Goal: Task Accomplishment & Management: Manage account settings

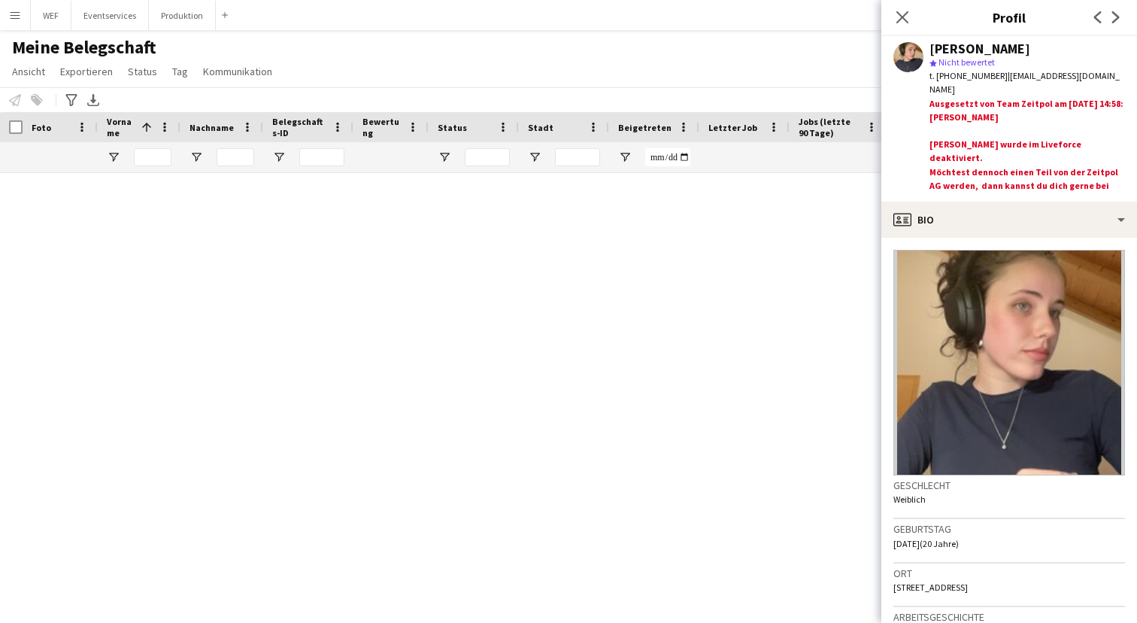
scroll to position [7091, 0]
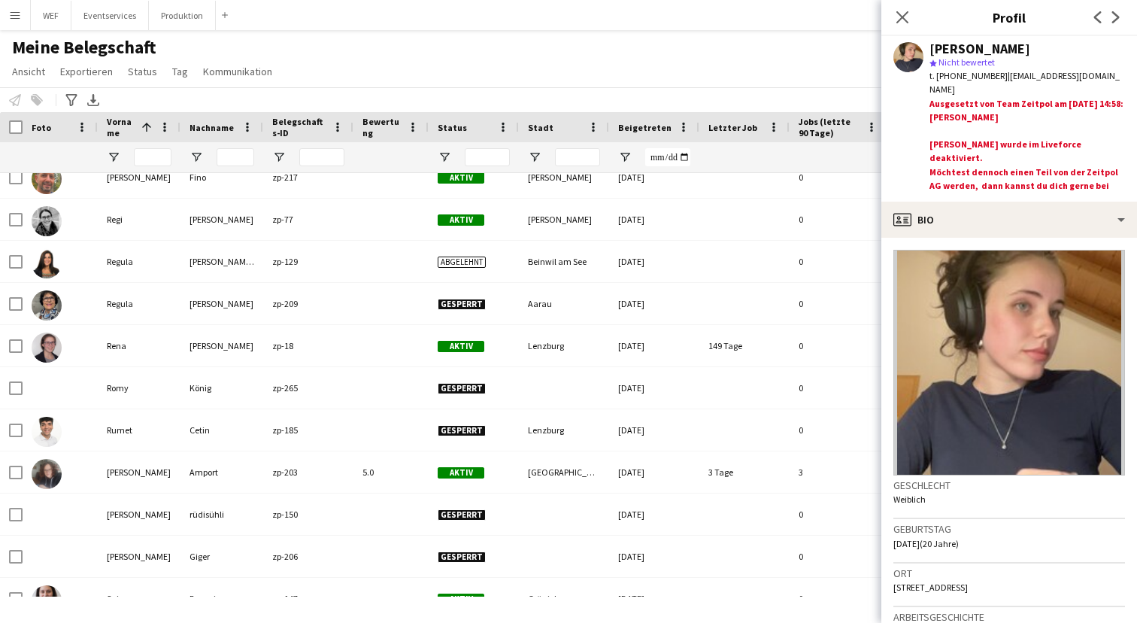
click at [443, 148] on div at bounding box center [474, 157] width 90 height 30
click at [443, 154] on span "Filtermenü öffnen" at bounding box center [445, 157] width 14 height 14
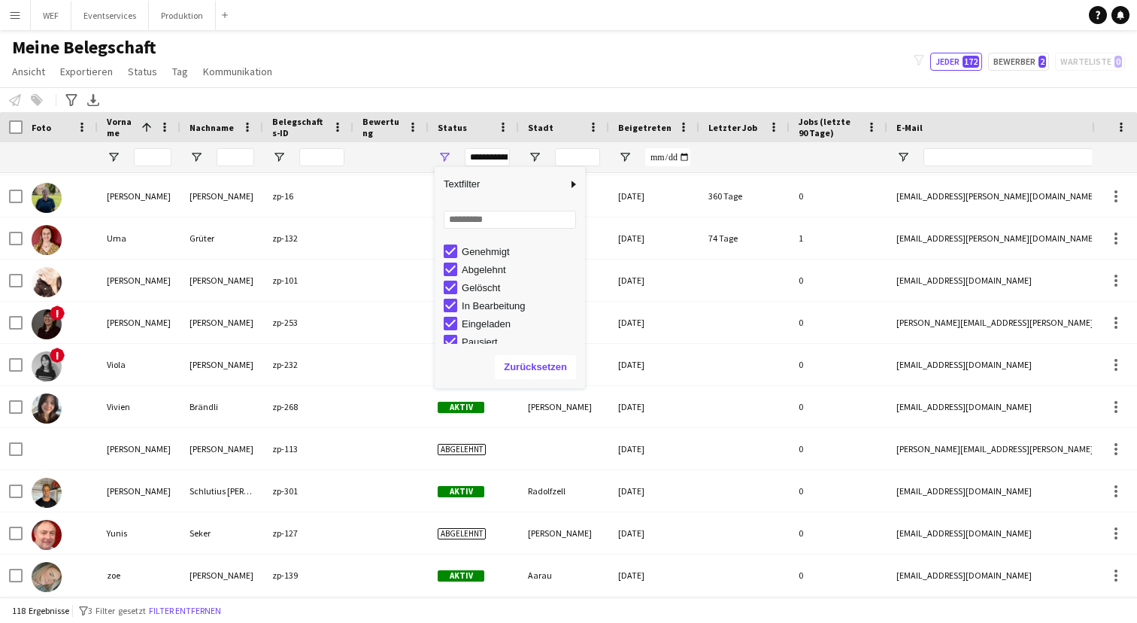
scroll to position [38, 0]
type input "**********"
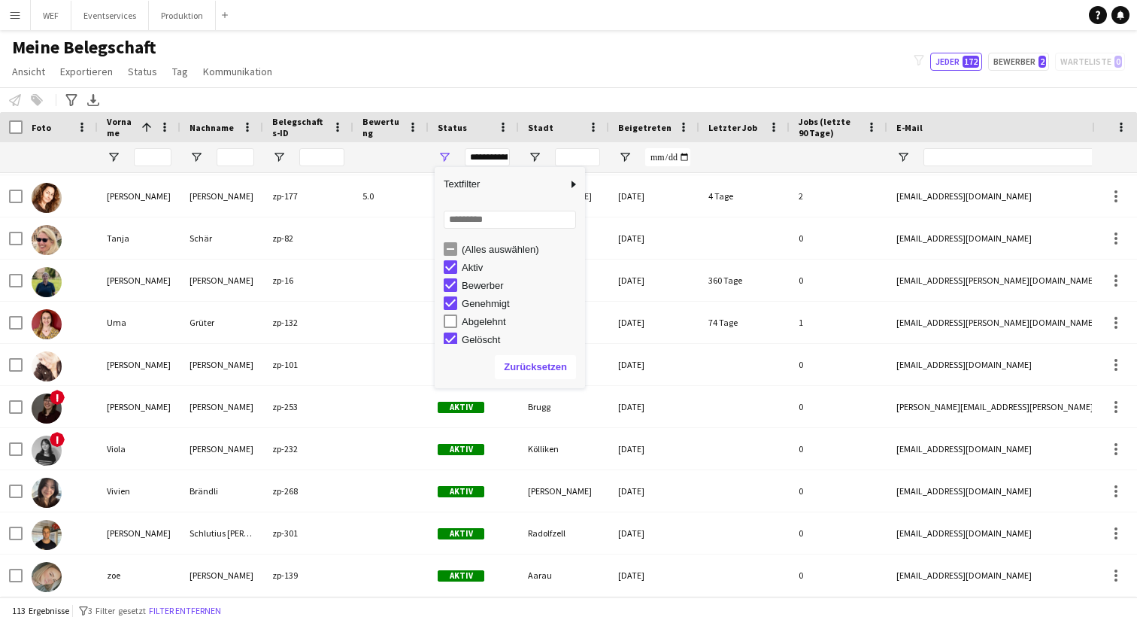
scroll to position [95, 0]
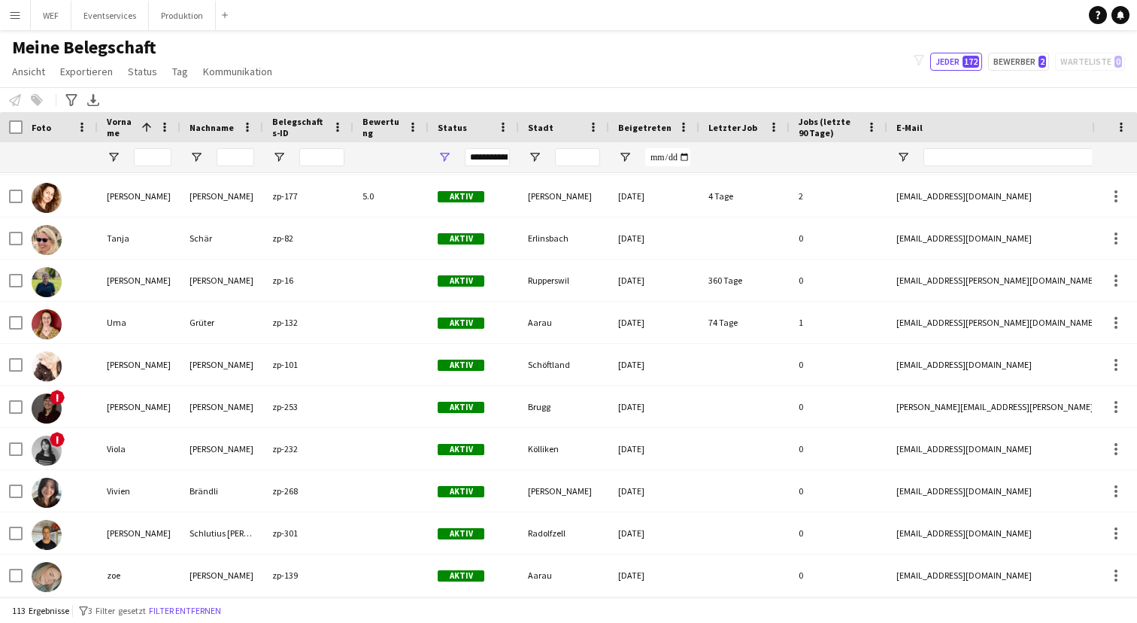
click at [390, 163] on div at bounding box center [390, 157] width 57 height 30
click at [277, 158] on span "Filtermenü öffnen" at bounding box center [279, 157] width 14 height 14
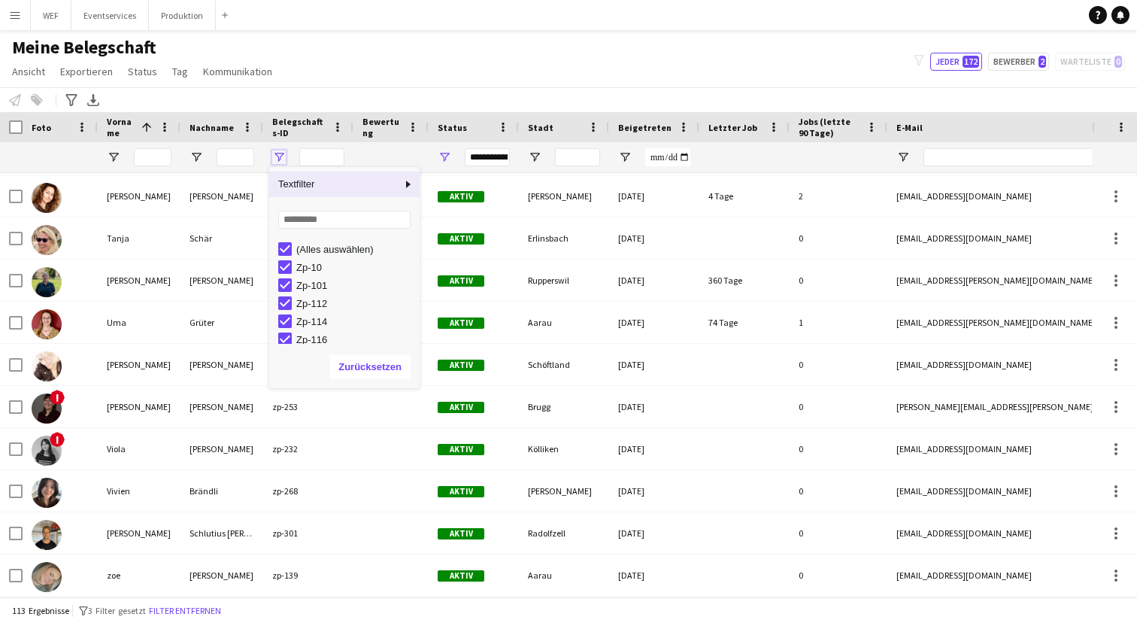
click at [277, 158] on span "Filtermenü öffnen" at bounding box center [279, 157] width 14 height 14
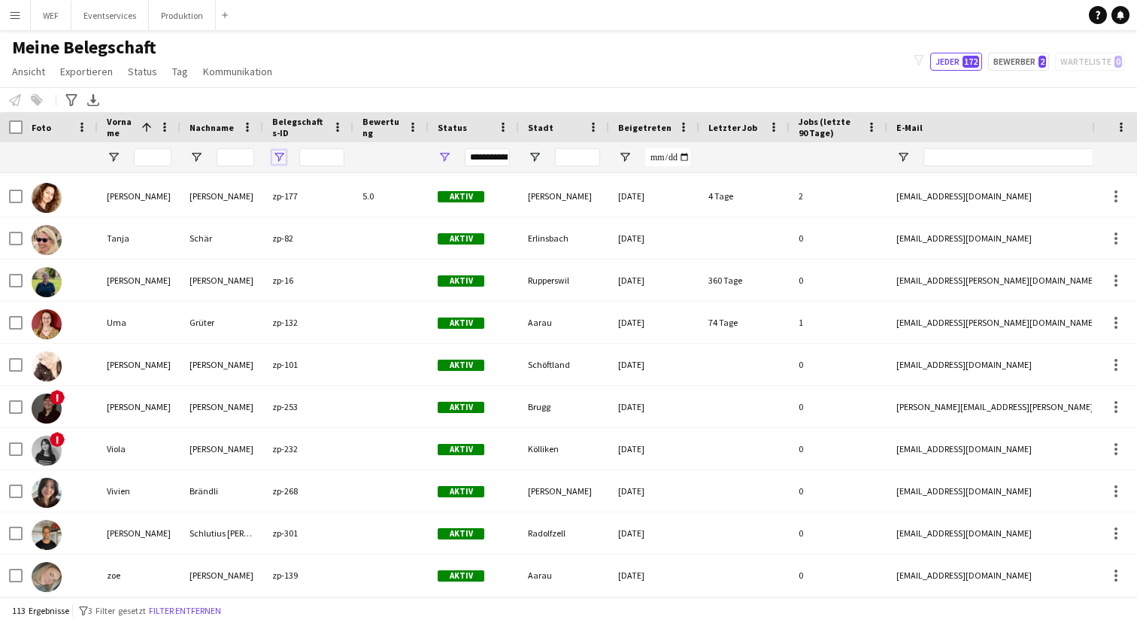
click at [277, 158] on span "Filtermenü öffnen" at bounding box center [279, 157] width 14 height 14
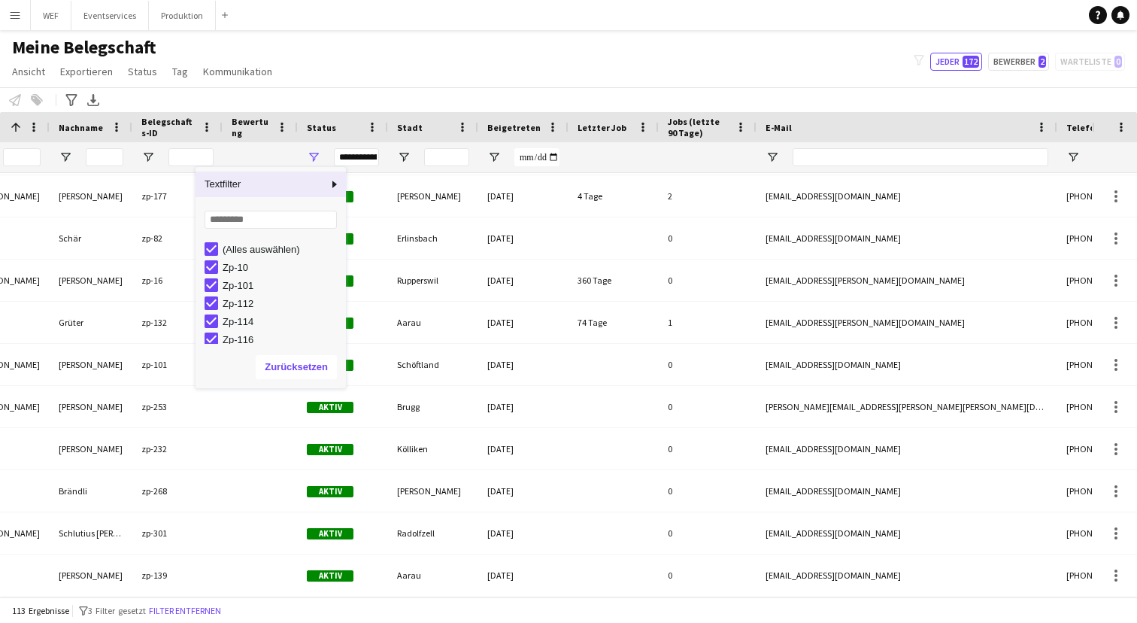
scroll to position [0, 0]
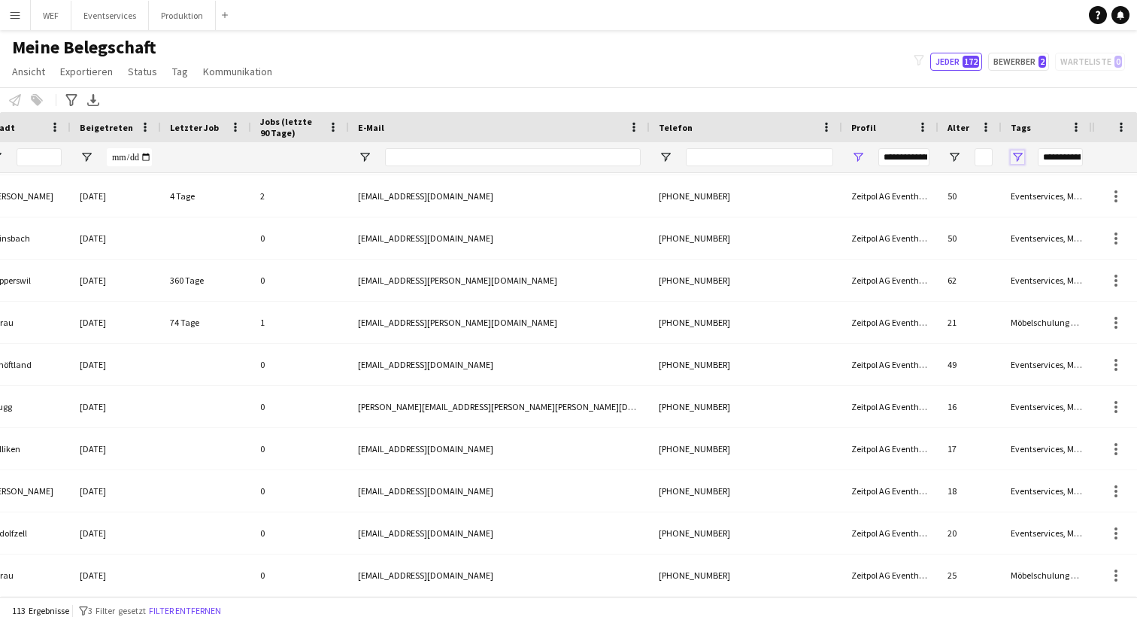
click at [1017, 160] on span "Filtermenü öffnen" at bounding box center [1018, 157] width 14 height 14
click at [556, 56] on div "Meine Belegschaft Ansicht Ansichten Standardansicht Abgelehnt AHA Live Supporte…" at bounding box center [568, 61] width 1137 height 51
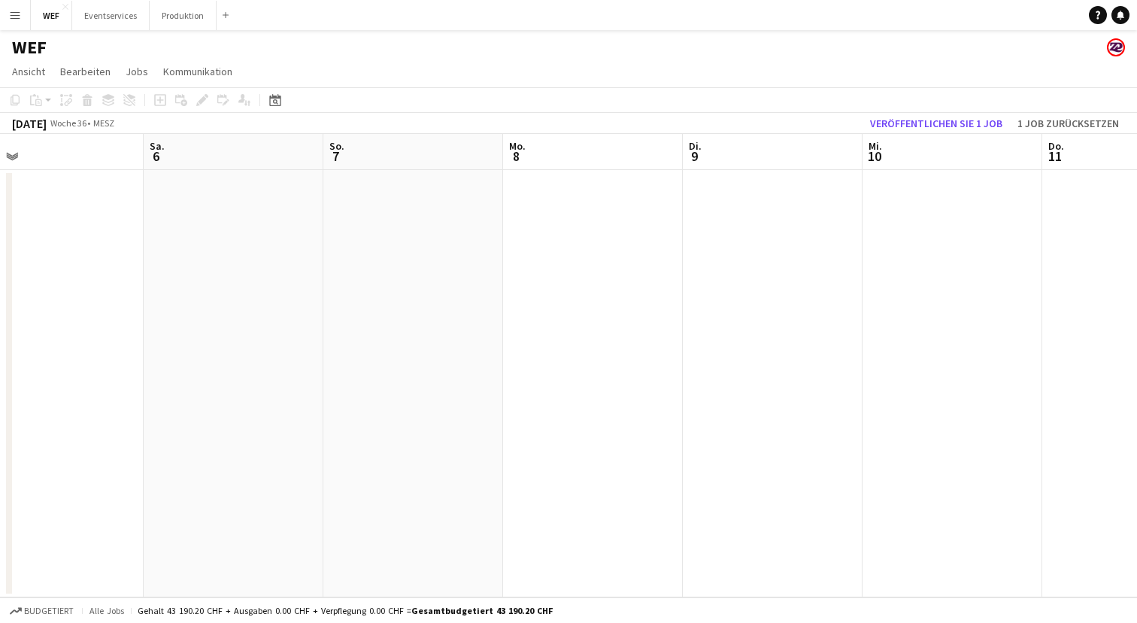
click at [2, 16] on button "Menü" at bounding box center [15, 15] width 30 height 30
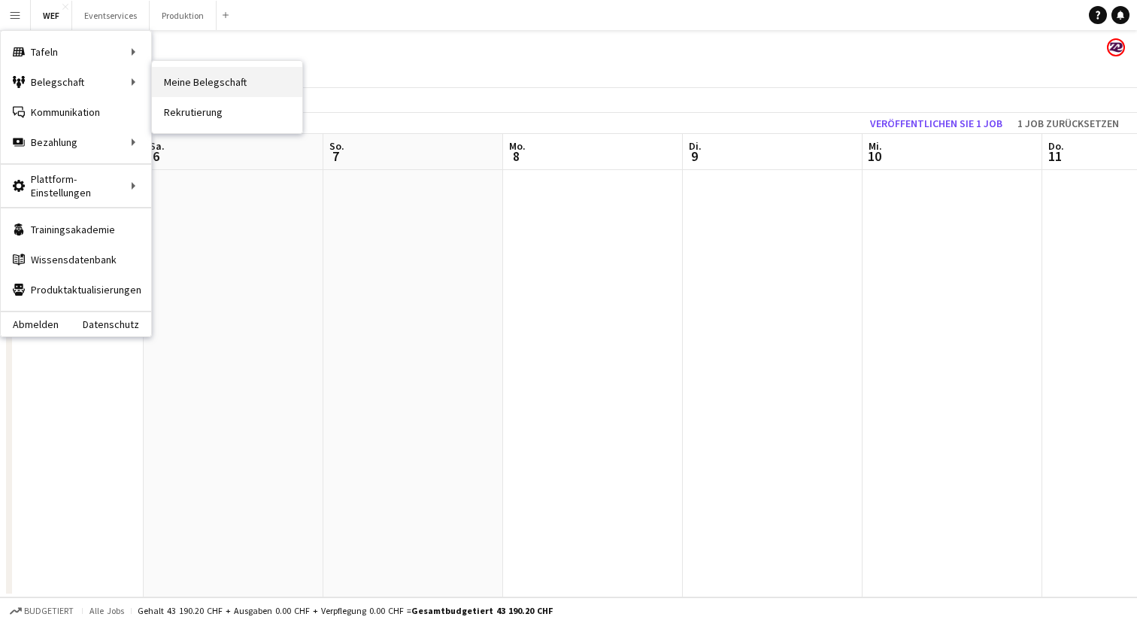
click at [235, 83] on link "Meine Belegschaft" at bounding box center [227, 82] width 150 height 30
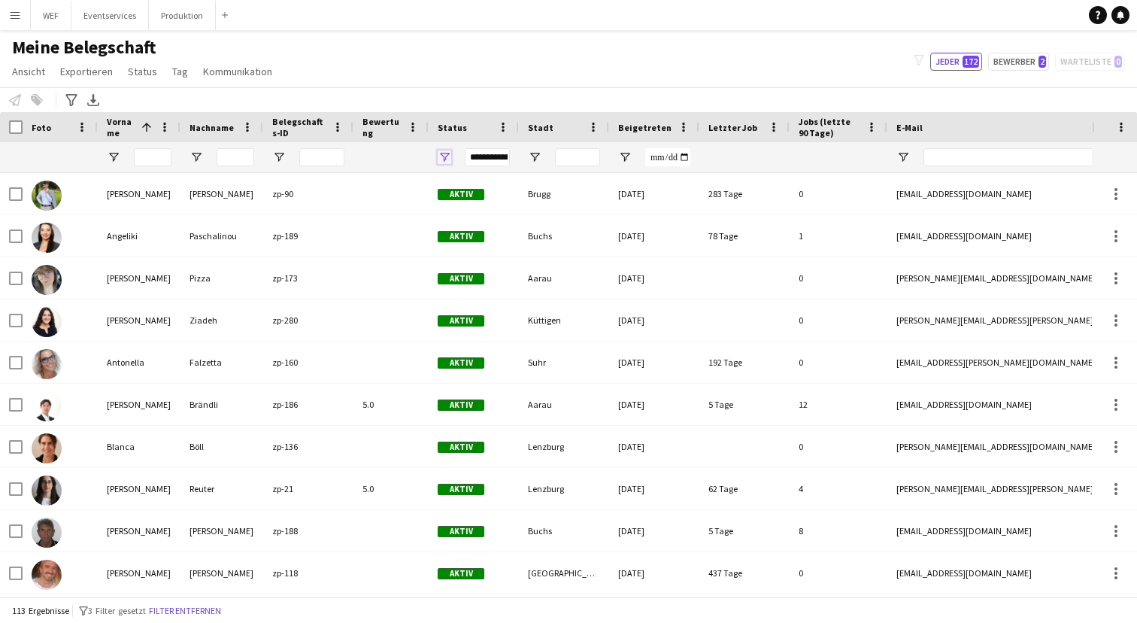
click at [448, 151] on span "Filtermenü öffnen" at bounding box center [445, 157] width 14 height 14
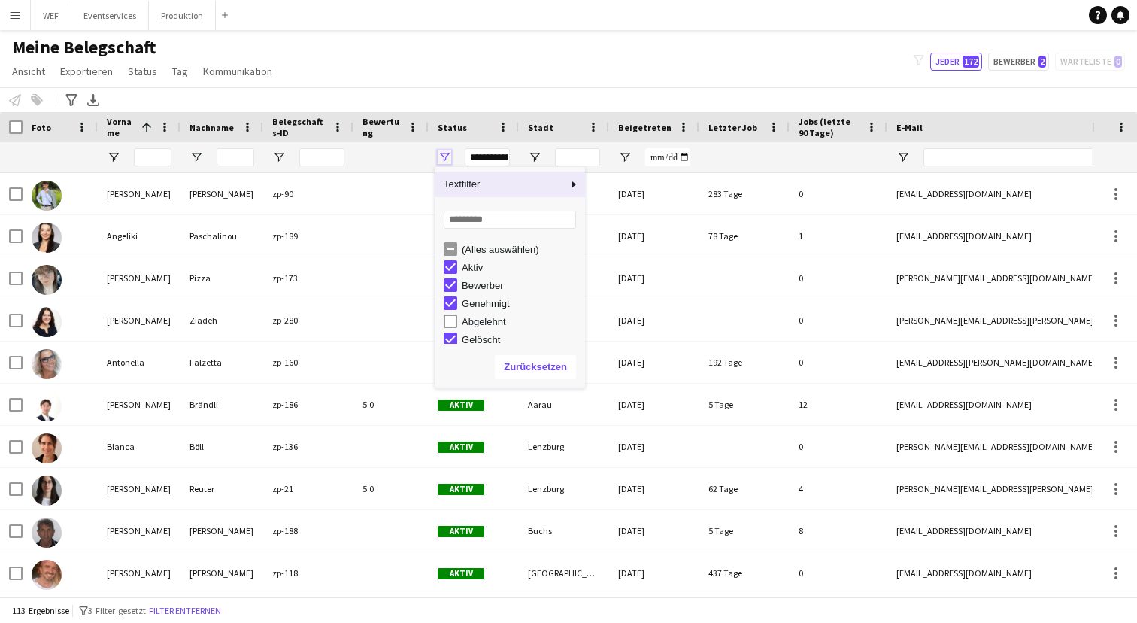
click at [448, 151] on span "Filtermenü öffnen" at bounding box center [445, 157] width 14 height 14
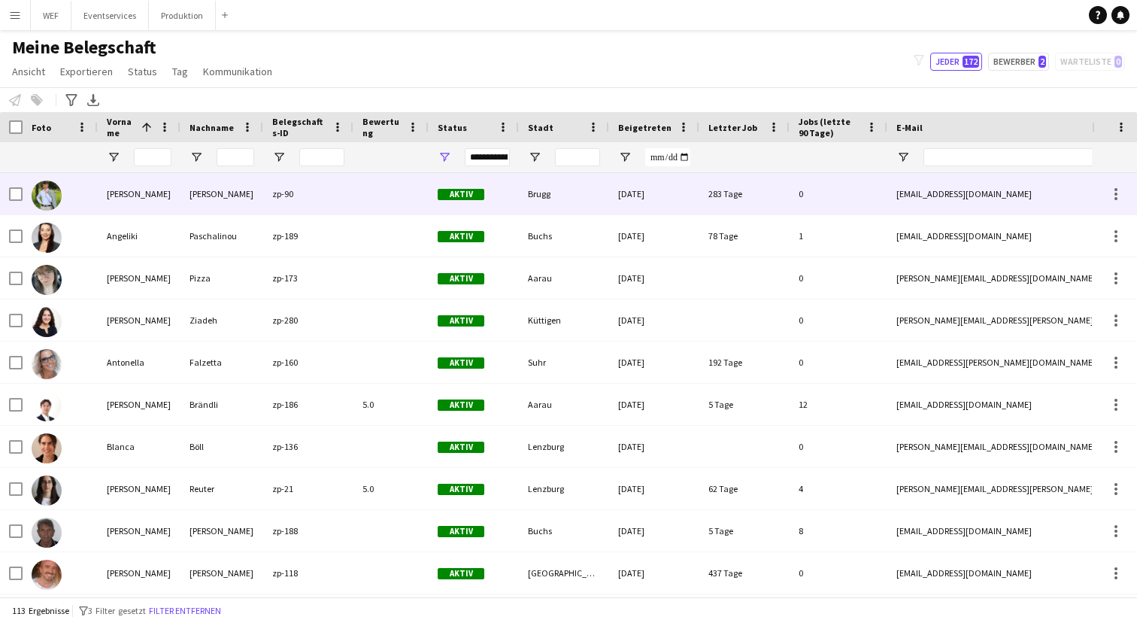
click at [132, 203] on div "[PERSON_NAME]" at bounding box center [139, 193] width 83 height 41
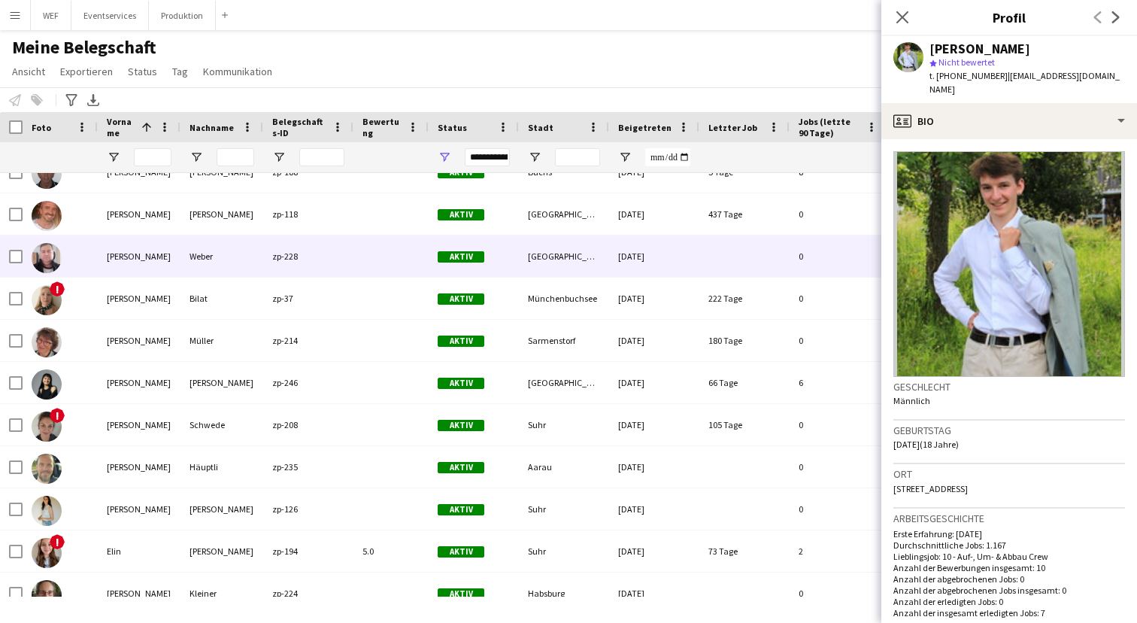
click at [129, 261] on div "[PERSON_NAME]" at bounding box center [139, 255] width 83 height 41
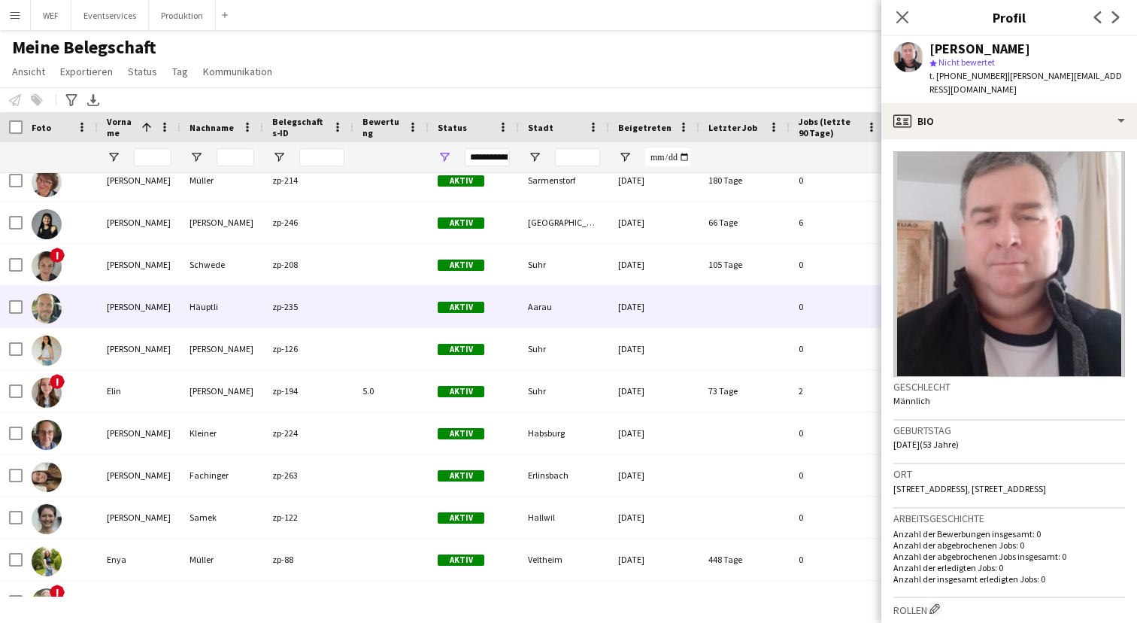
click at [122, 303] on div "[PERSON_NAME]" at bounding box center [139, 306] width 83 height 41
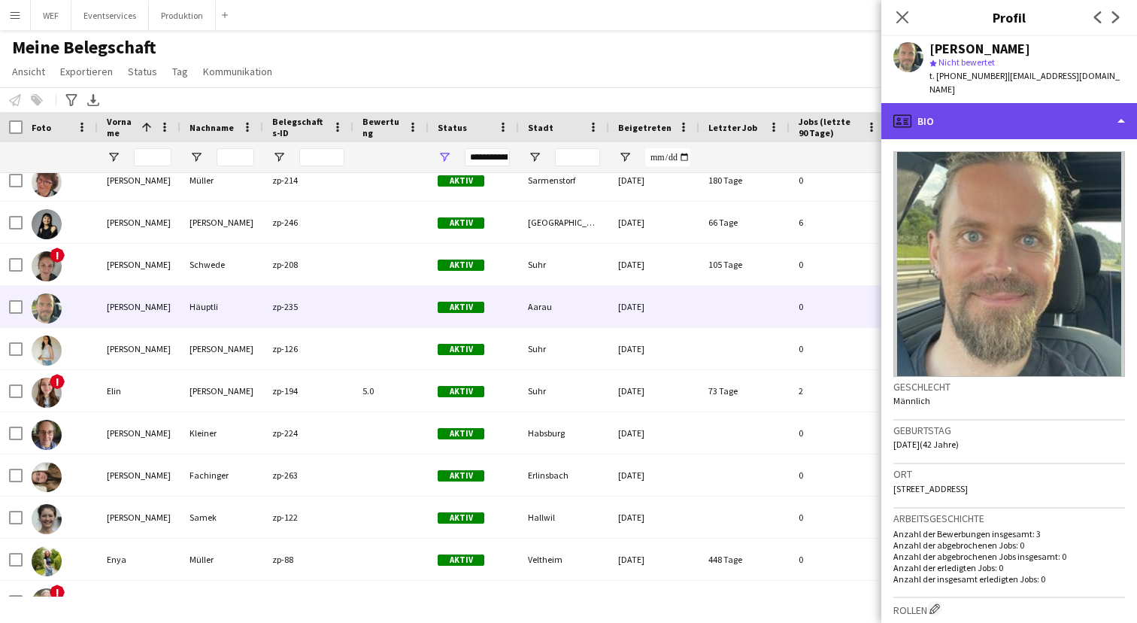
click at [1105, 122] on div "profile Bio" at bounding box center [1009, 121] width 256 height 36
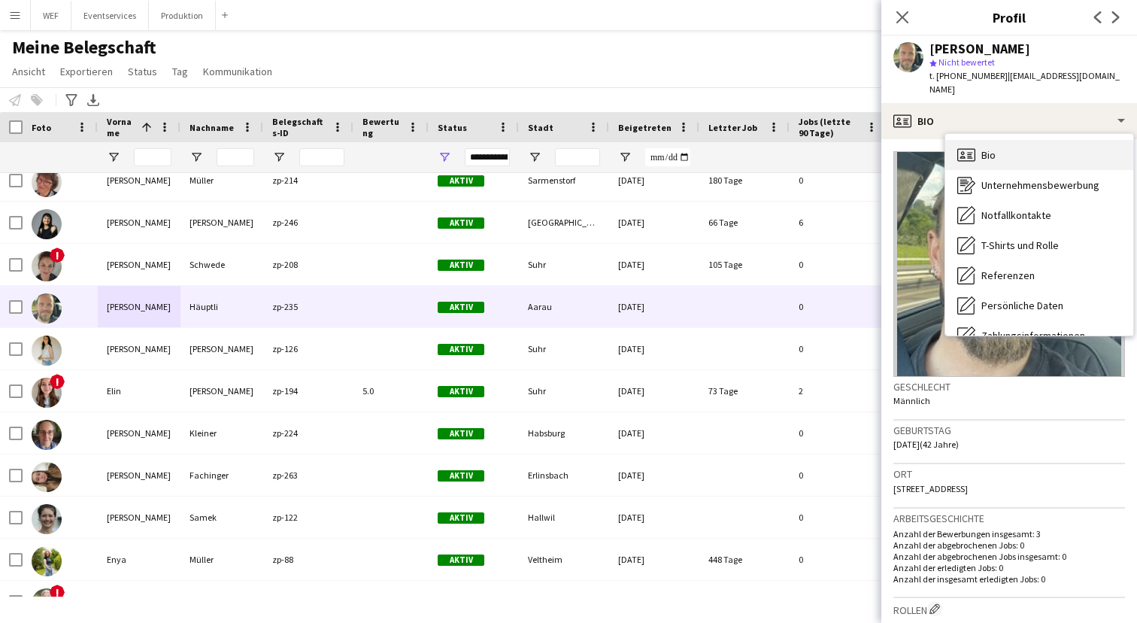
click at [1008, 140] on div "Bio Bio" at bounding box center [1039, 155] width 188 height 30
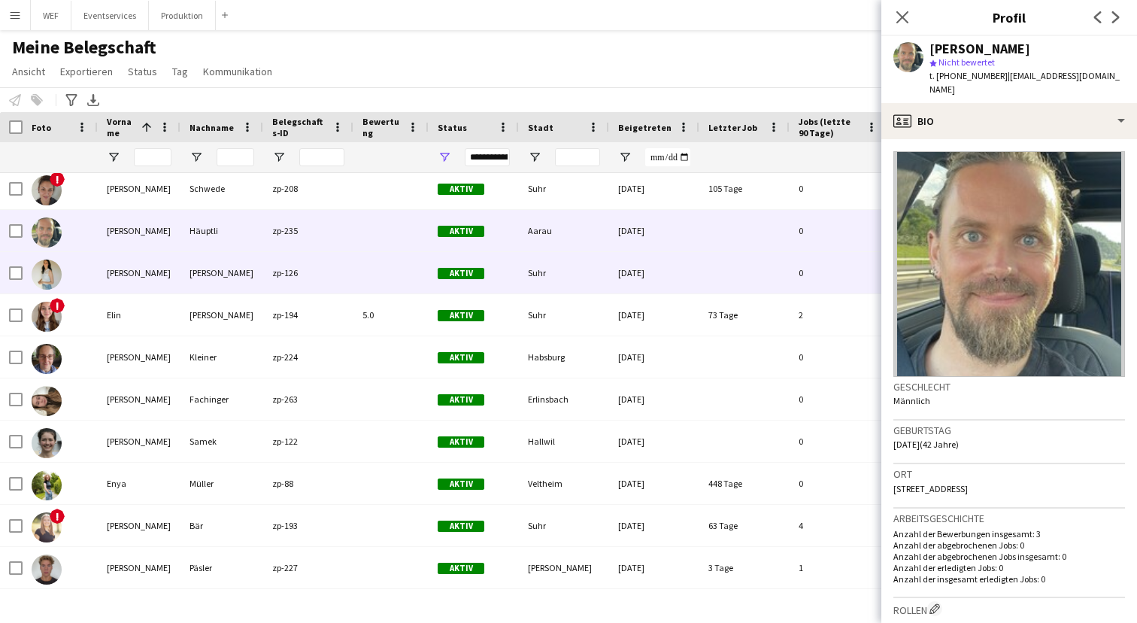
click at [131, 290] on div "[PERSON_NAME]" at bounding box center [139, 272] width 83 height 41
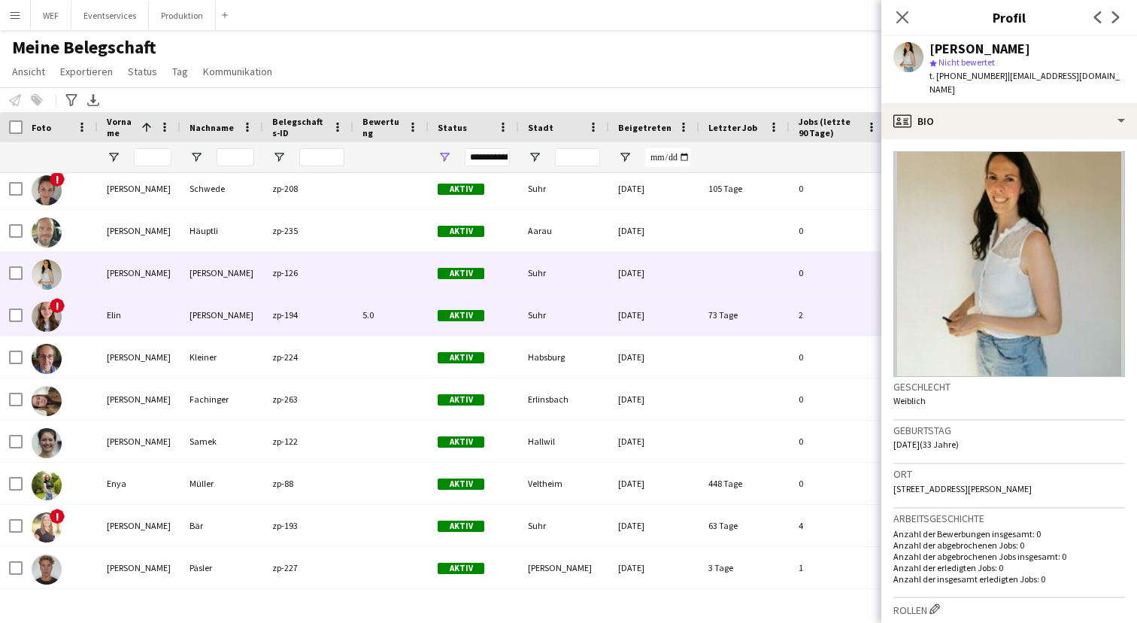
click at [140, 305] on div "Elin" at bounding box center [139, 314] width 83 height 41
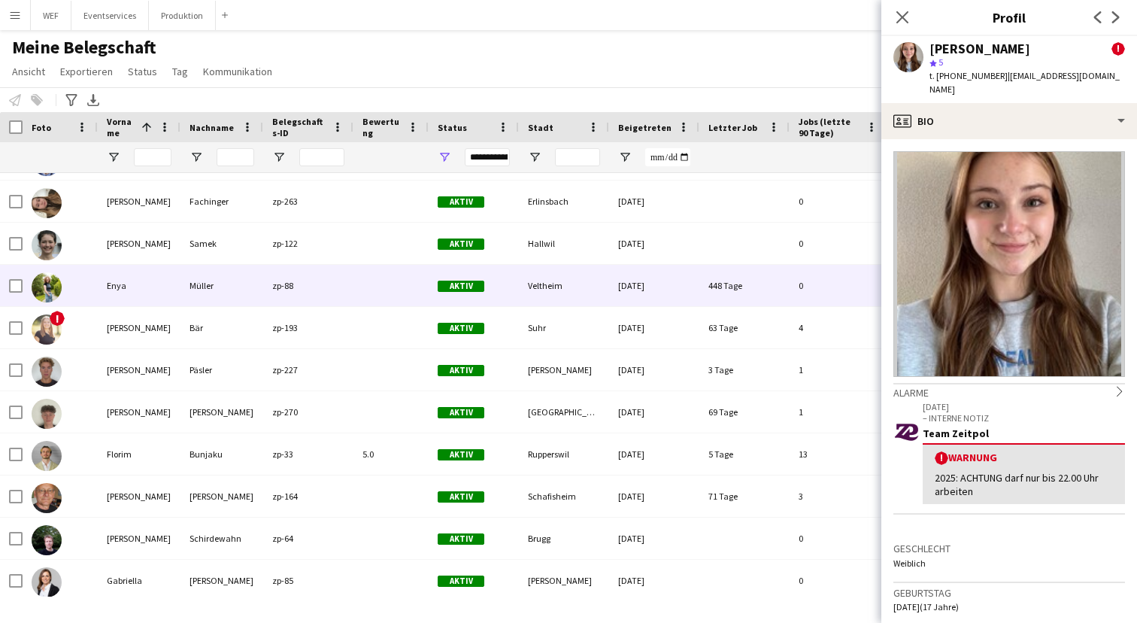
scroll to position [872, 0]
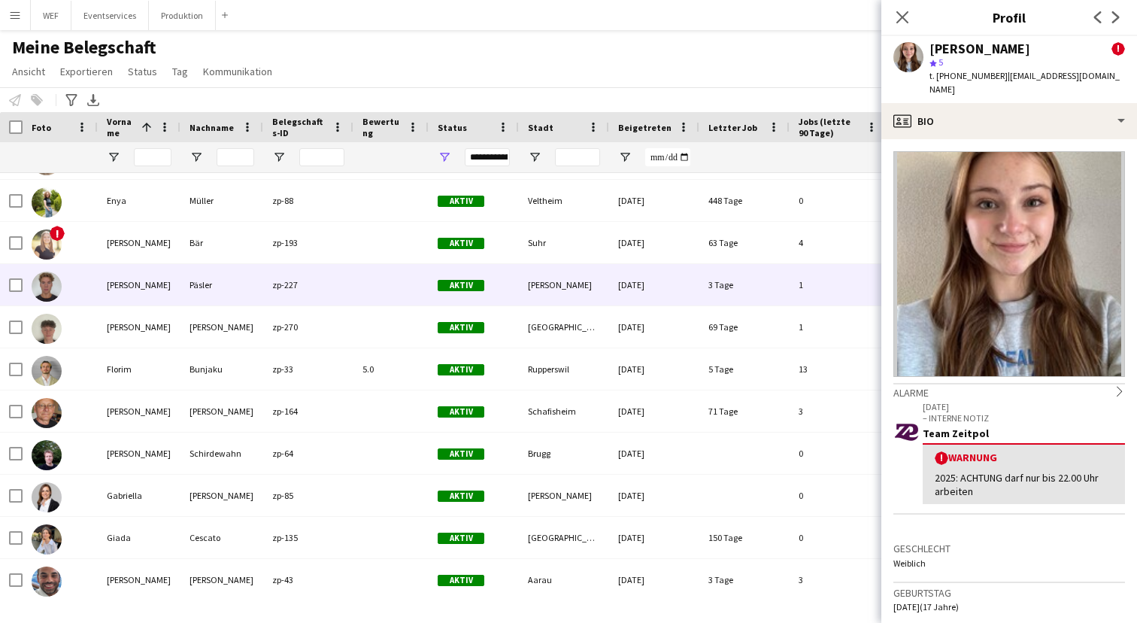
click at [184, 283] on div "Päsler" at bounding box center [221, 284] width 83 height 41
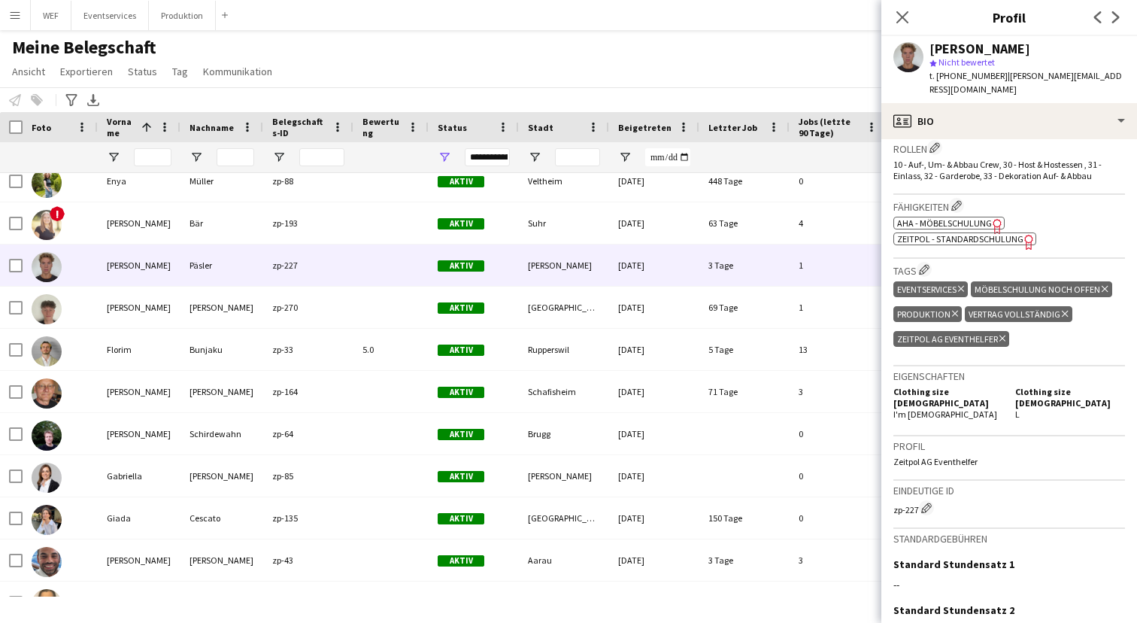
scroll to position [499, 0]
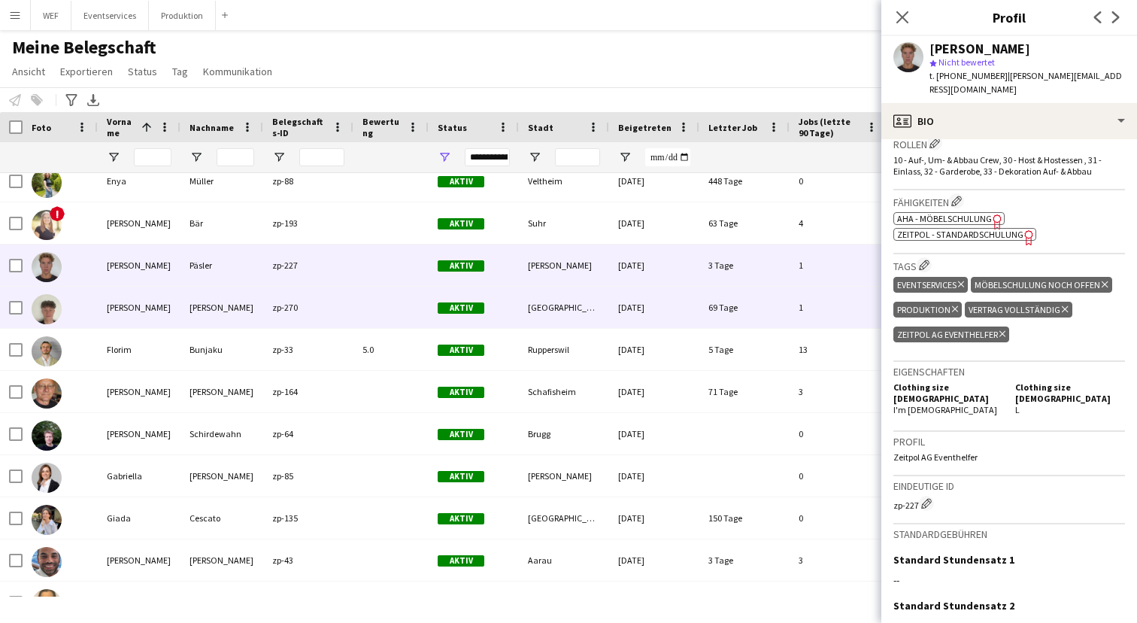
click at [154, 307] on div "[PERSON_NAME]" at bounding box center [139, 307] width 83 height 41
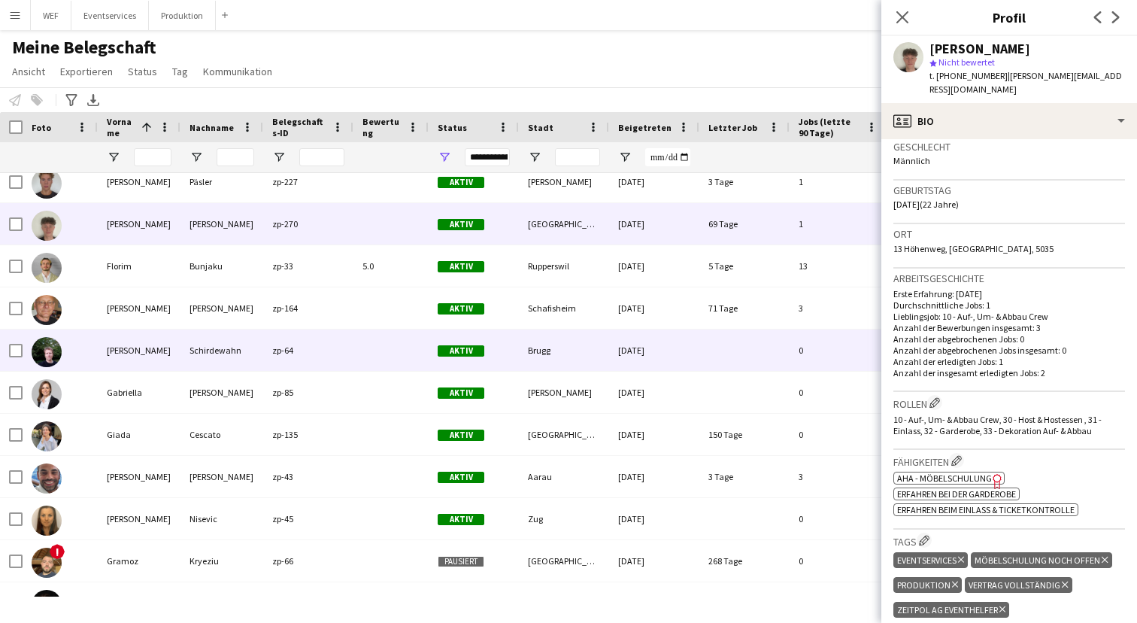
click at [155, 348] on div "[PERSON_NAME]" at bounding box center [139, 349] width 83 height 41
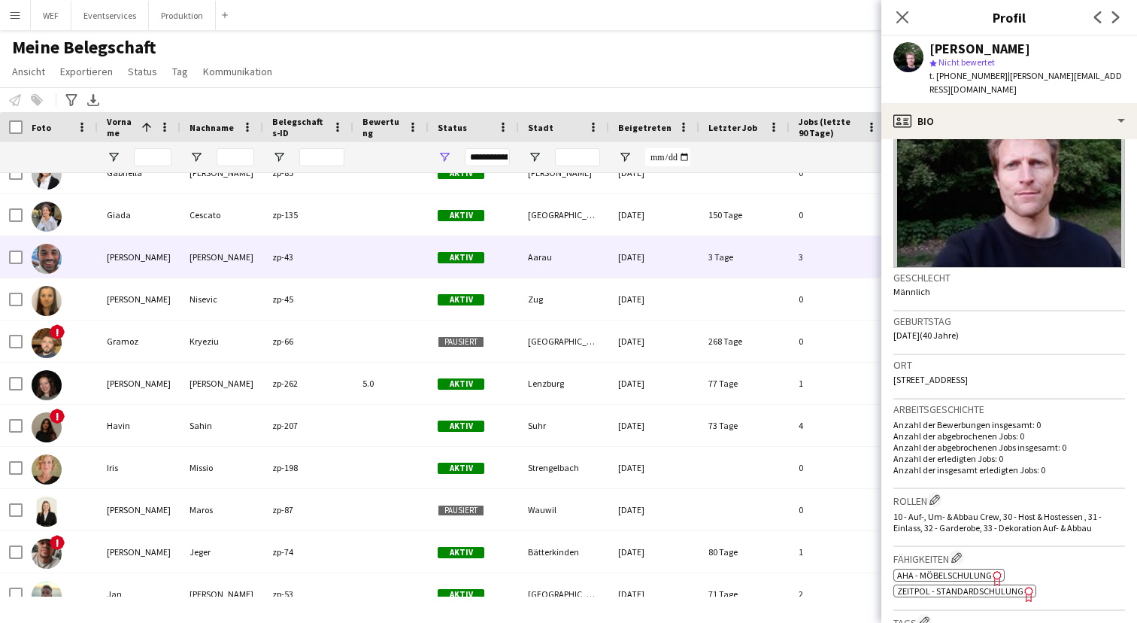
scroll to position [1197, 0]
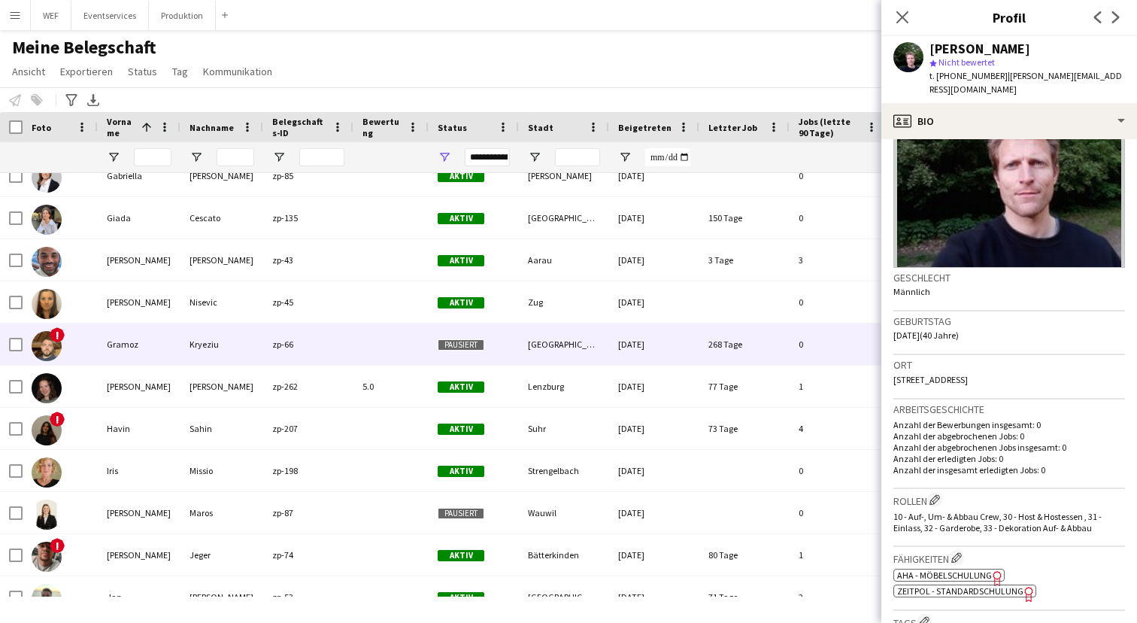
click at [120, 330] on div "Gramoz" at bounding box center [139, 343] width 83 height 41
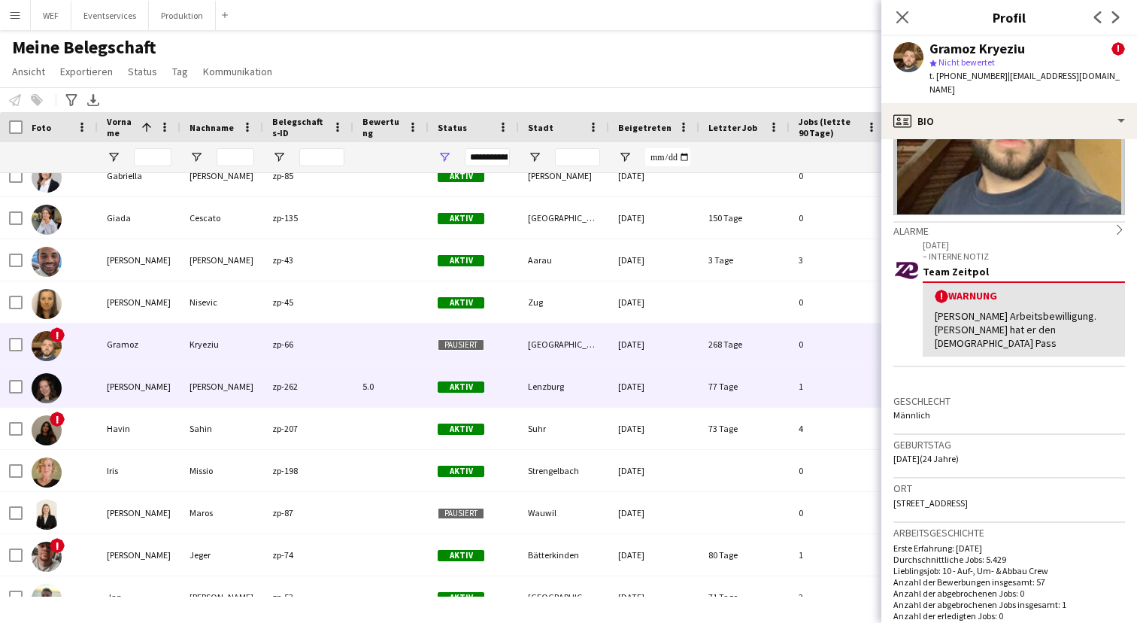
scroll to position [1247, 0]
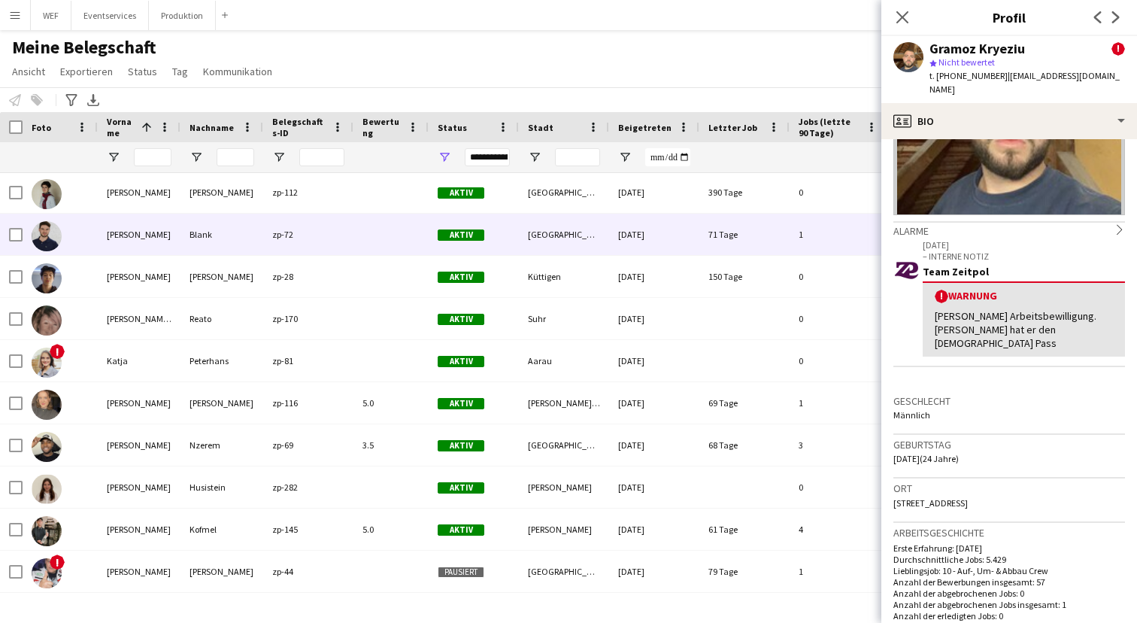
click at [239, 233] on div "Blank" at bounding box center [221, 234] width 83 height 41
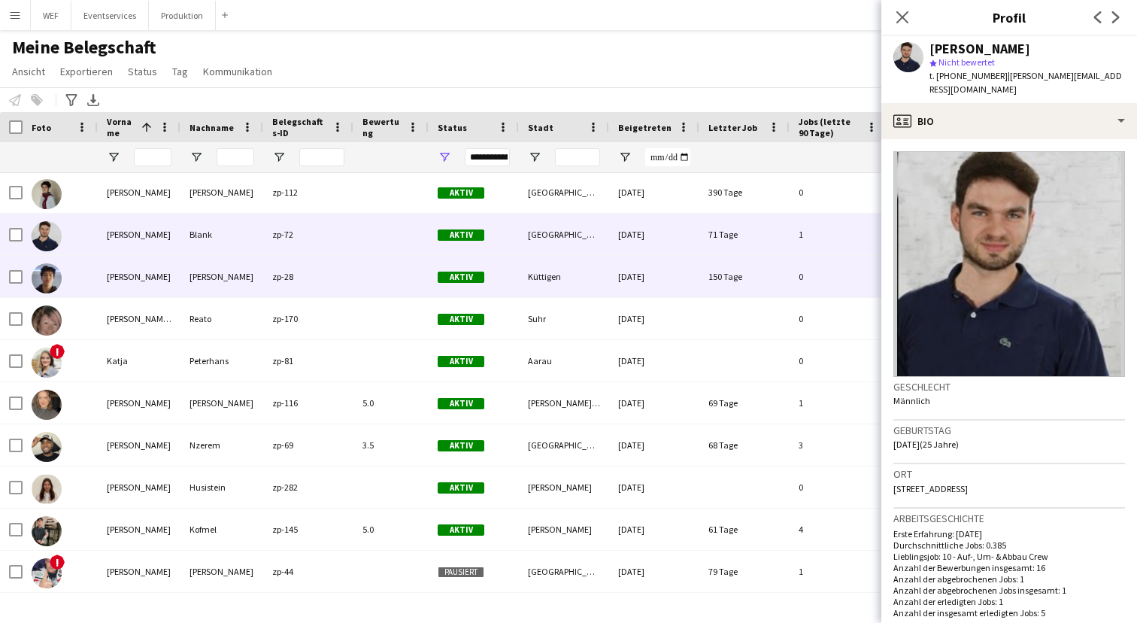
click at [204, 276] on div "[PERSON_NAME]" at bounding box center [221, 276] width 83 height 41
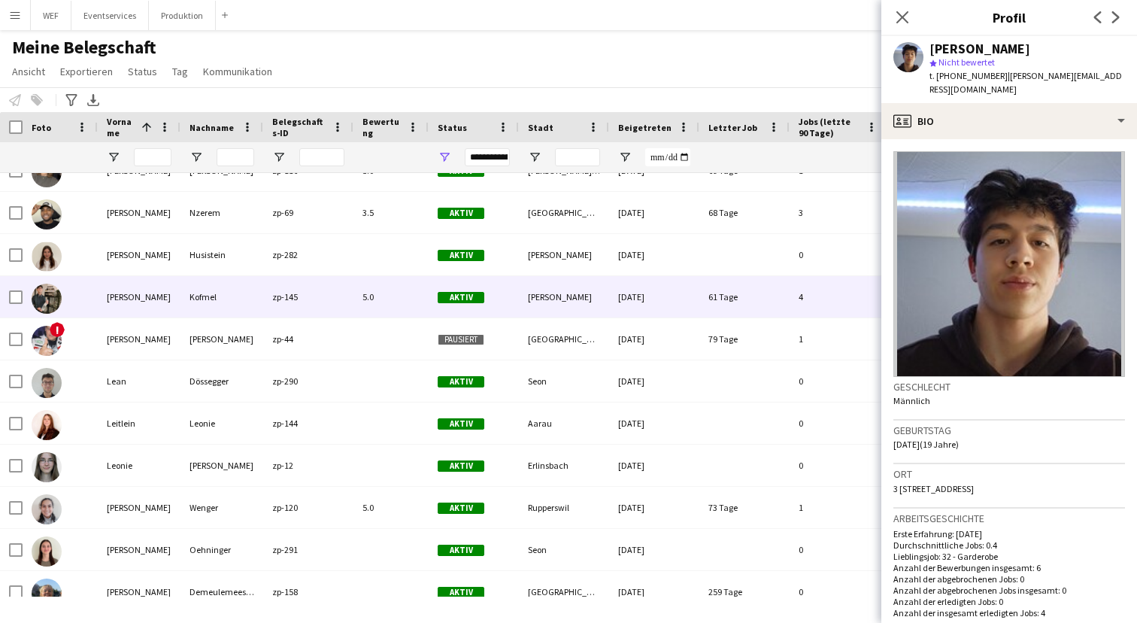
click at [160, 302] on div "[PERSON_NAME]" at bounding box center [139, 296] width 83 height 41
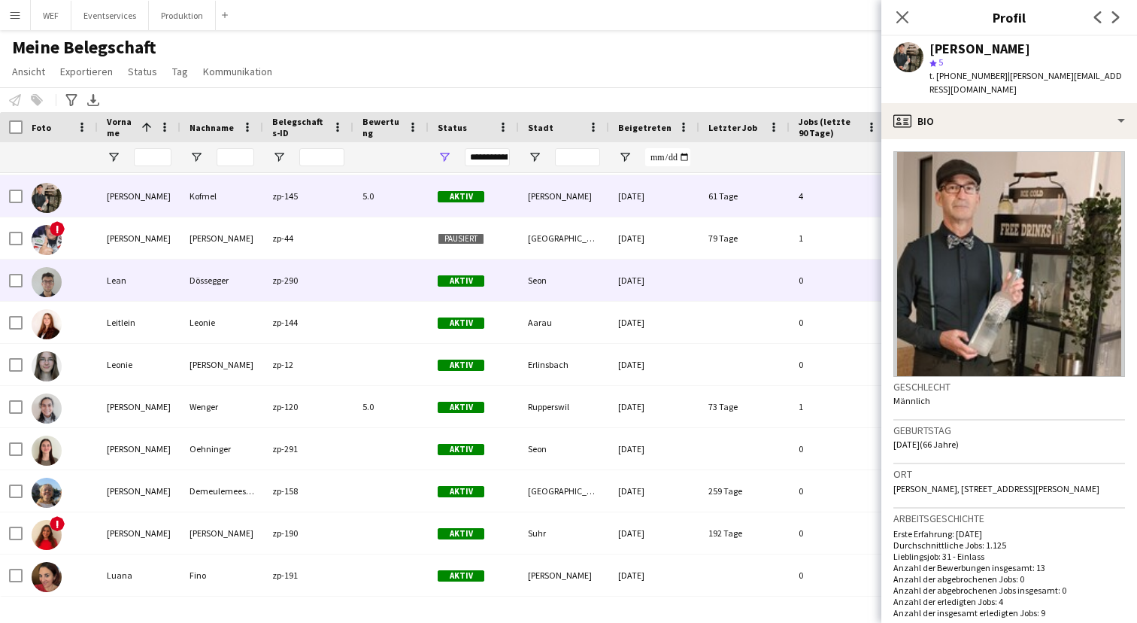
click at [172, 281] on div "Lean" at bounding box center [139, 279] width 83 height 41
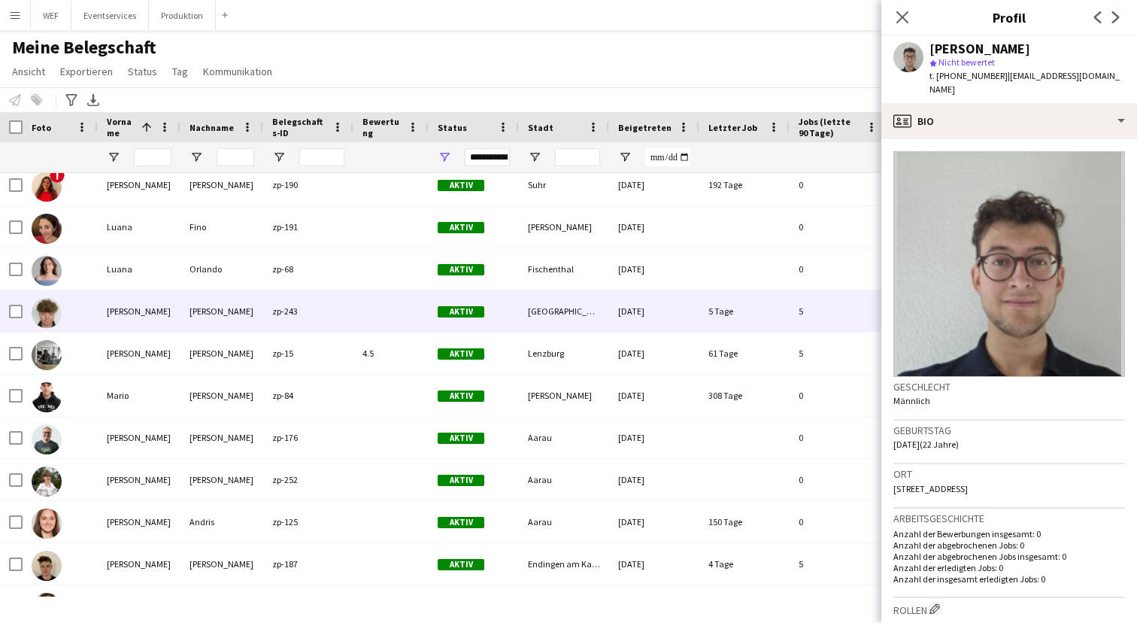
click at [164, 310] on div "[PERSON_NAME]" at bounding box center [139, 310] width 83 height 41
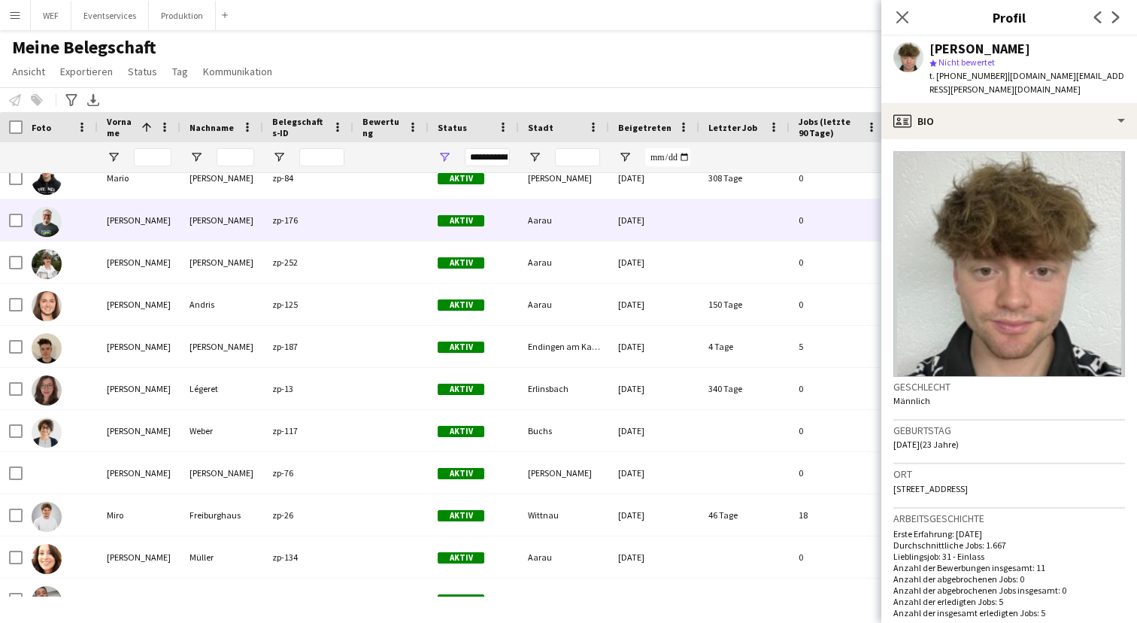
click at [151, 229] on div "[PERSON_NAME]" at bounding box center [139, 219] width 83 height 41
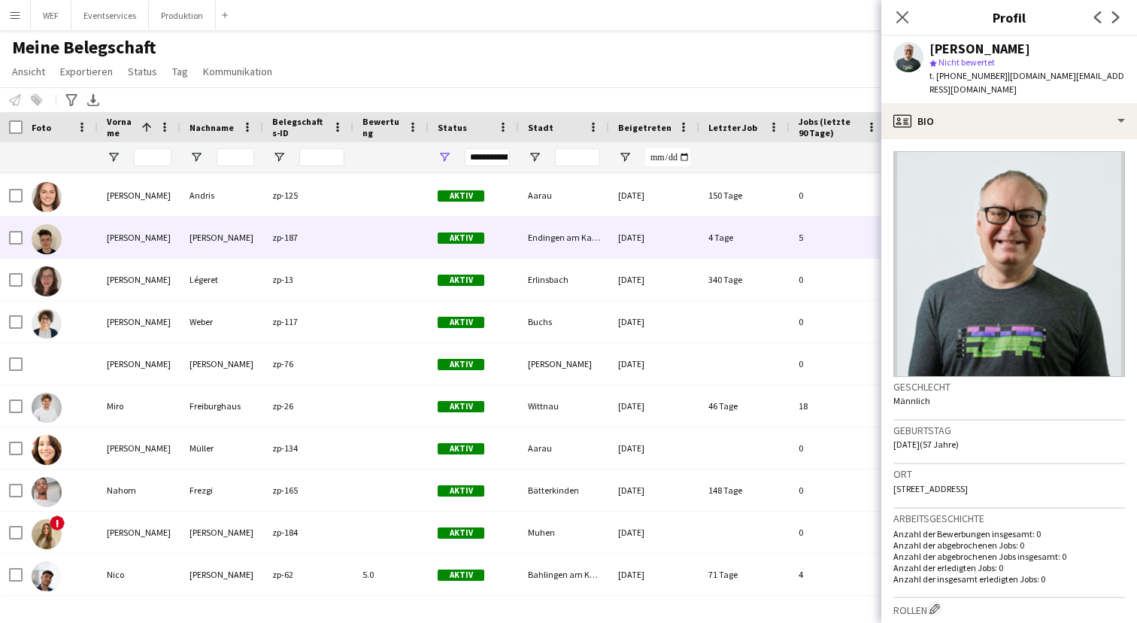
click at [151, 229] on div "[PERSON_NAME]" at bounding box center [139, 237] width 83 height 41
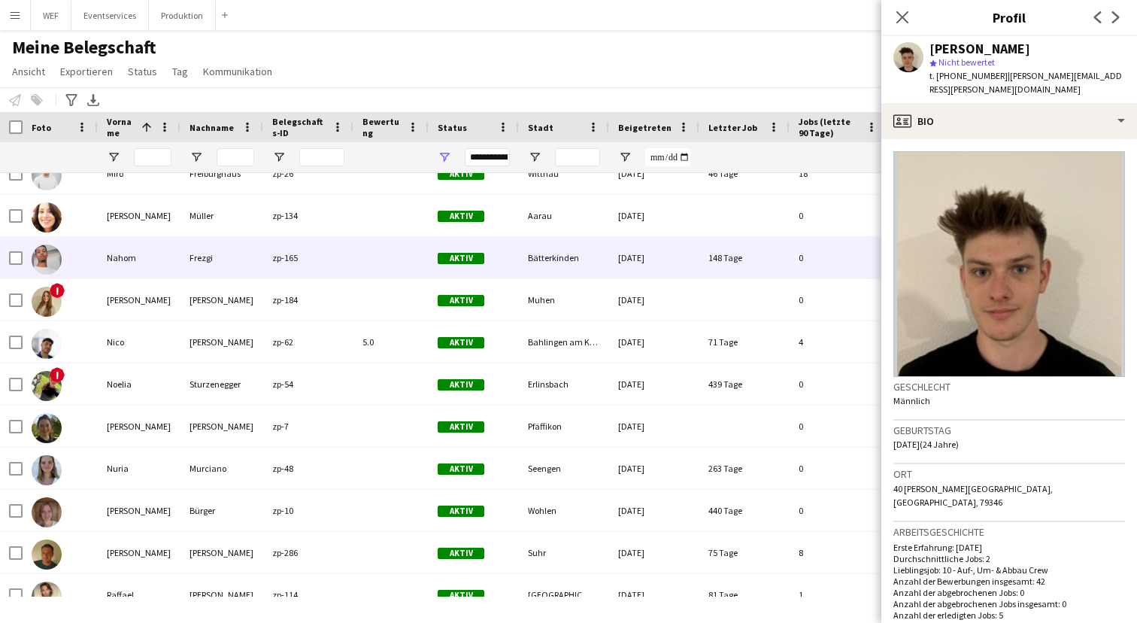
click at [151, 249] on div "Nahom" at bounding box center [139, 257] width 83 height 41
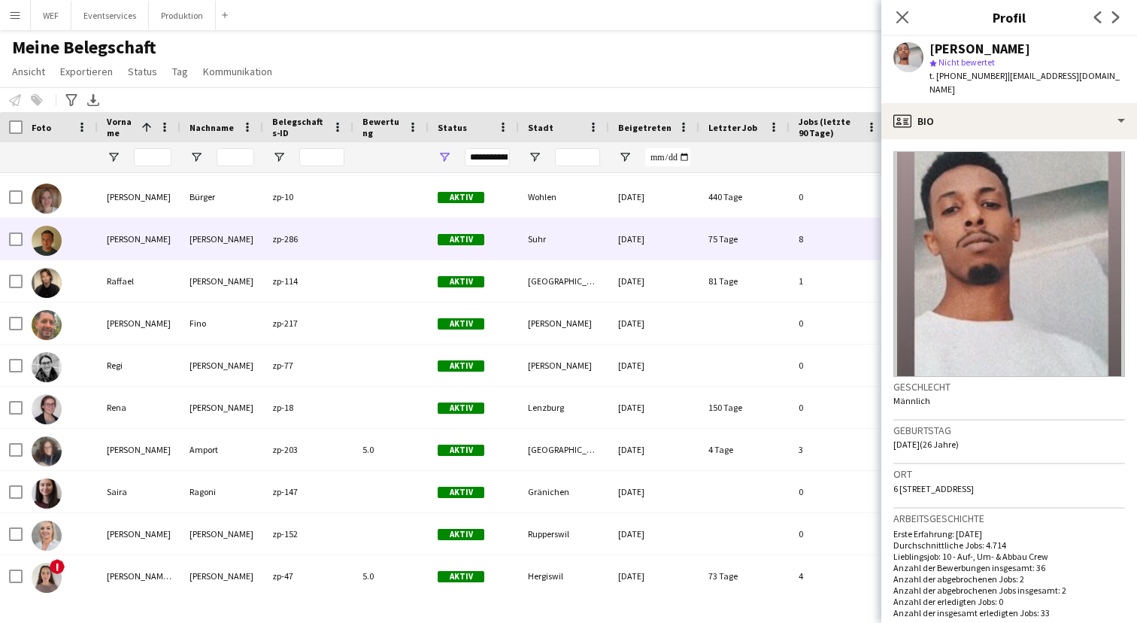
click at [202, 228] on div "[PERSON_NAME]" at bounding box center [221, 238] width 83 height 41
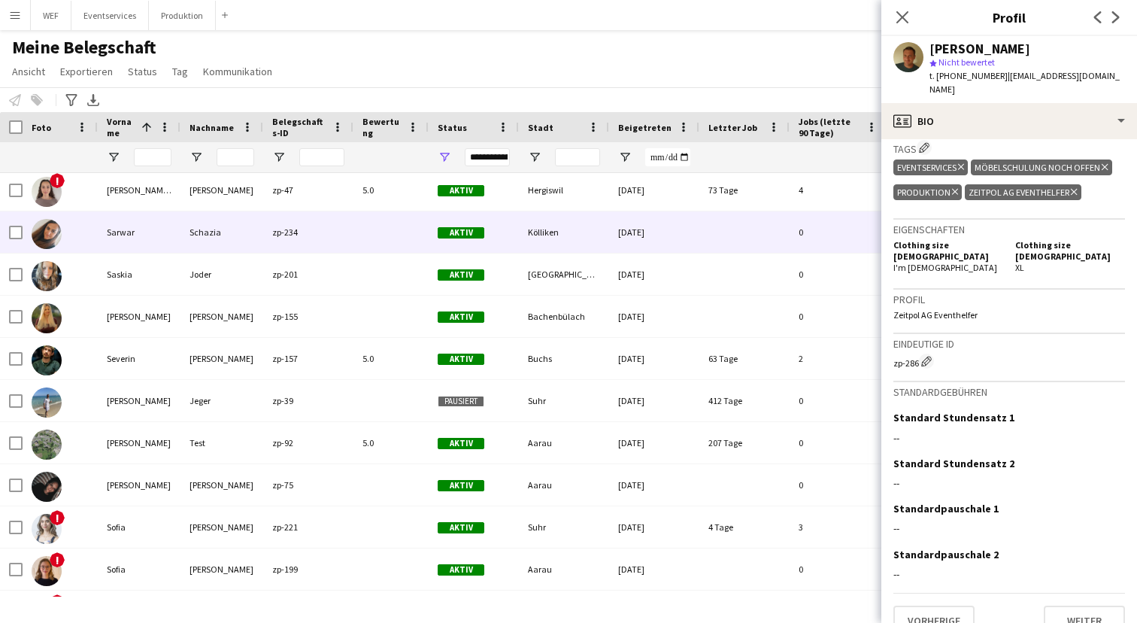
click at [86, 229] on div at bounding box center [60, 231] width 75 height 41
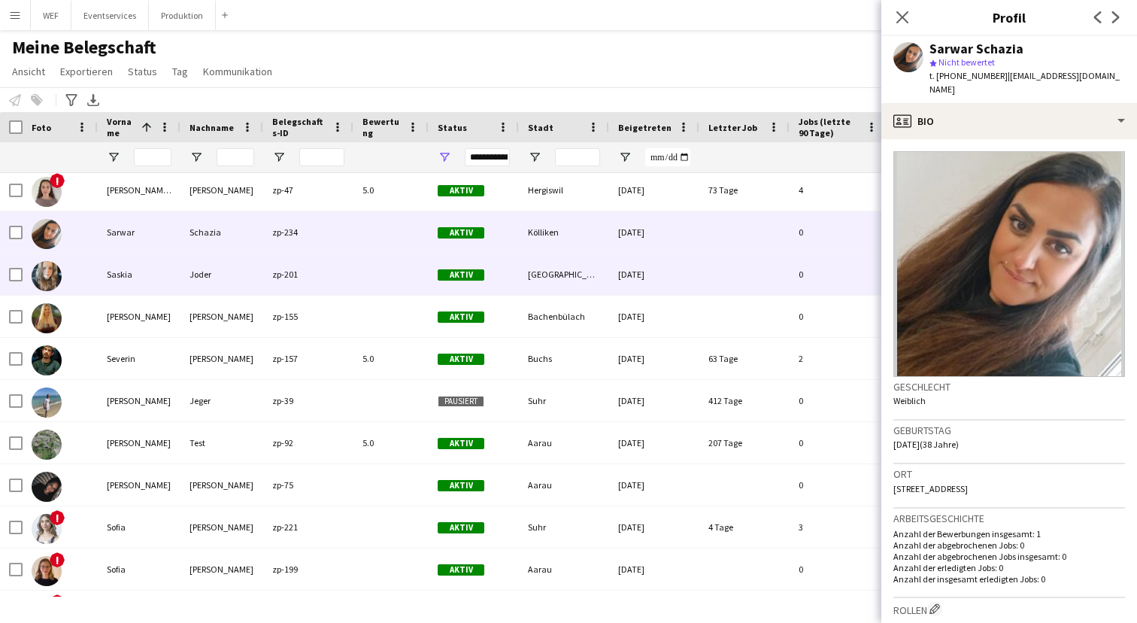
click at [119, 284] on div "Saskia" at bounding box center [139, 273] width 83 height 41
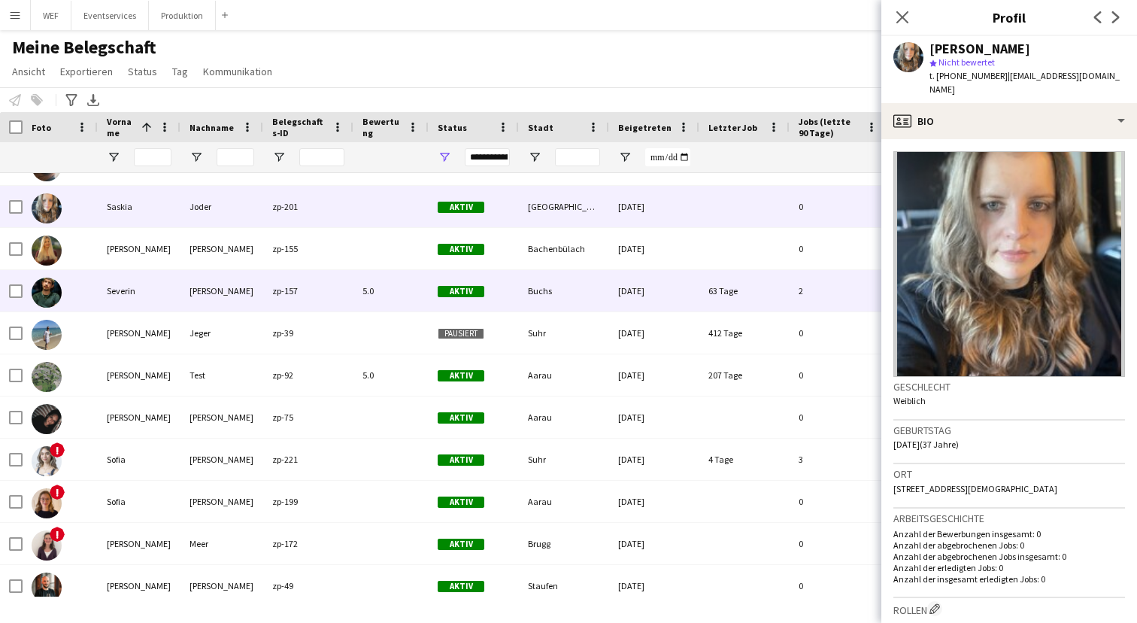
click at [161, 303] on div "Severin" at bounding box center [139, 290] width 83 height 41
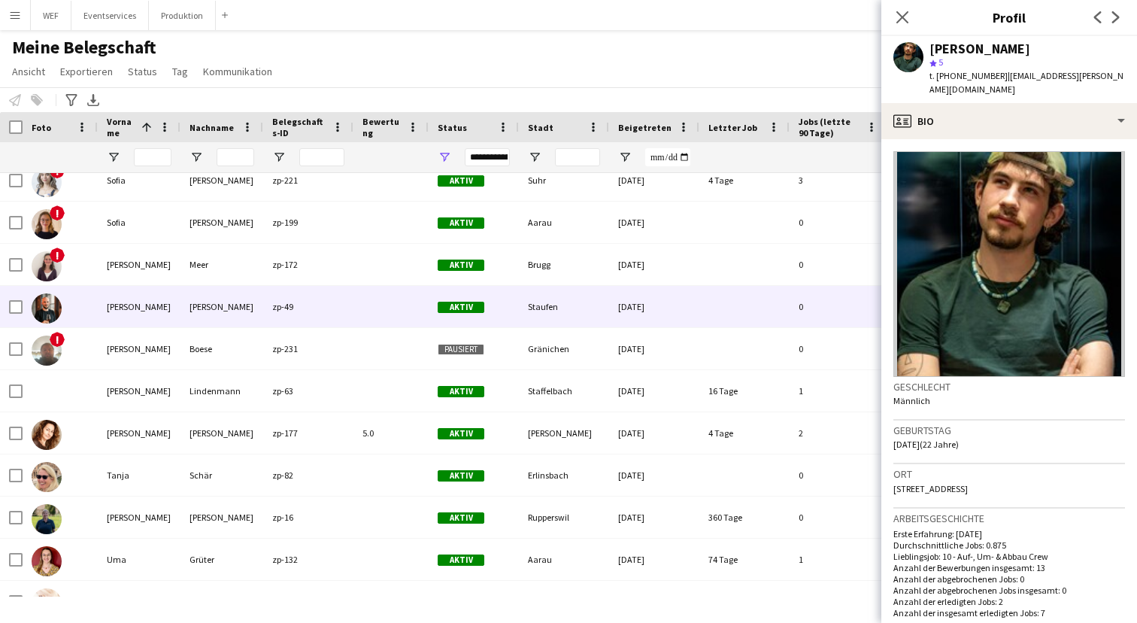
click at [123, 295] on div "[PERSON_NAME]" at bounding box center [139, 306] width 83 height 41
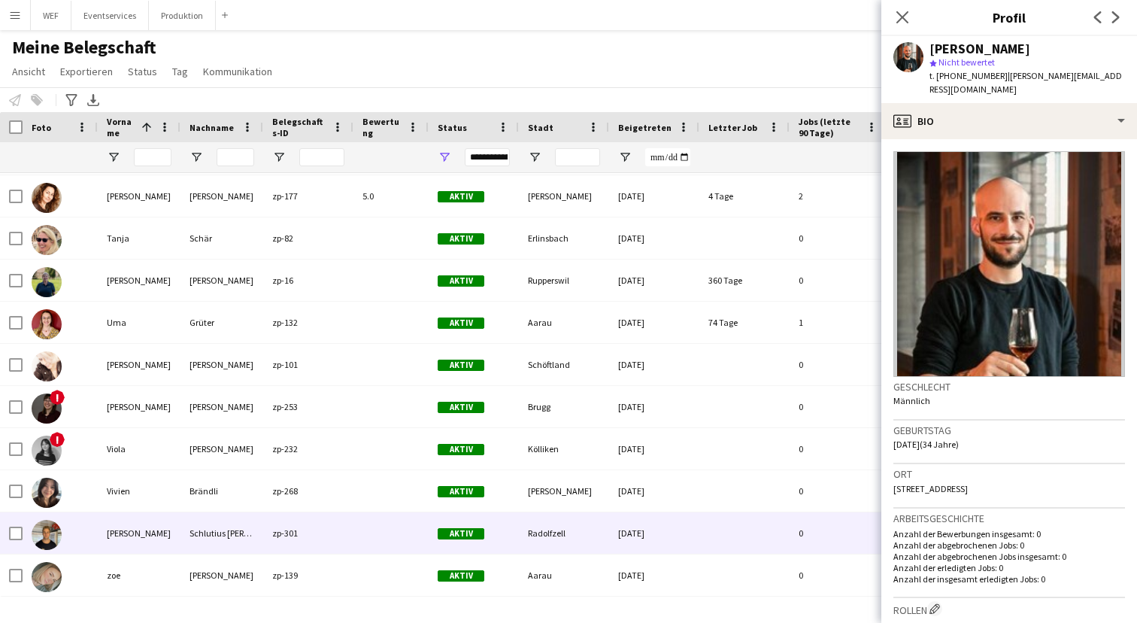
click at [149, 538] on div "[PERSON_NAME]" at bounding box center [139, 532] width 83 height 41
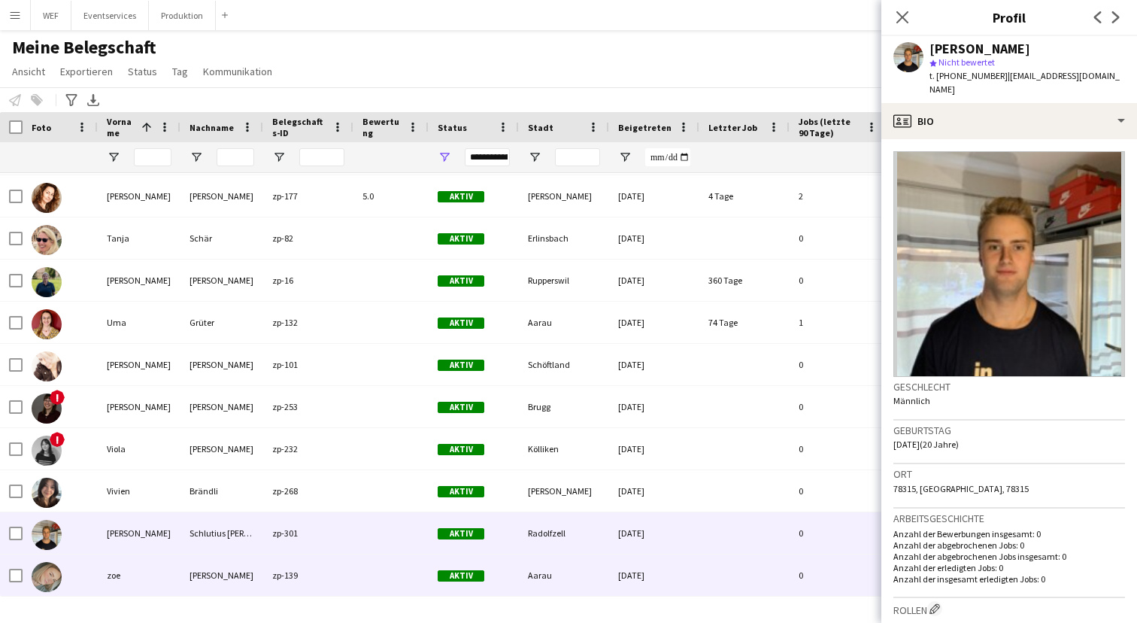
click at [129, 584] on div "zoe" at bounding box center [139, 574] width 83 height 41
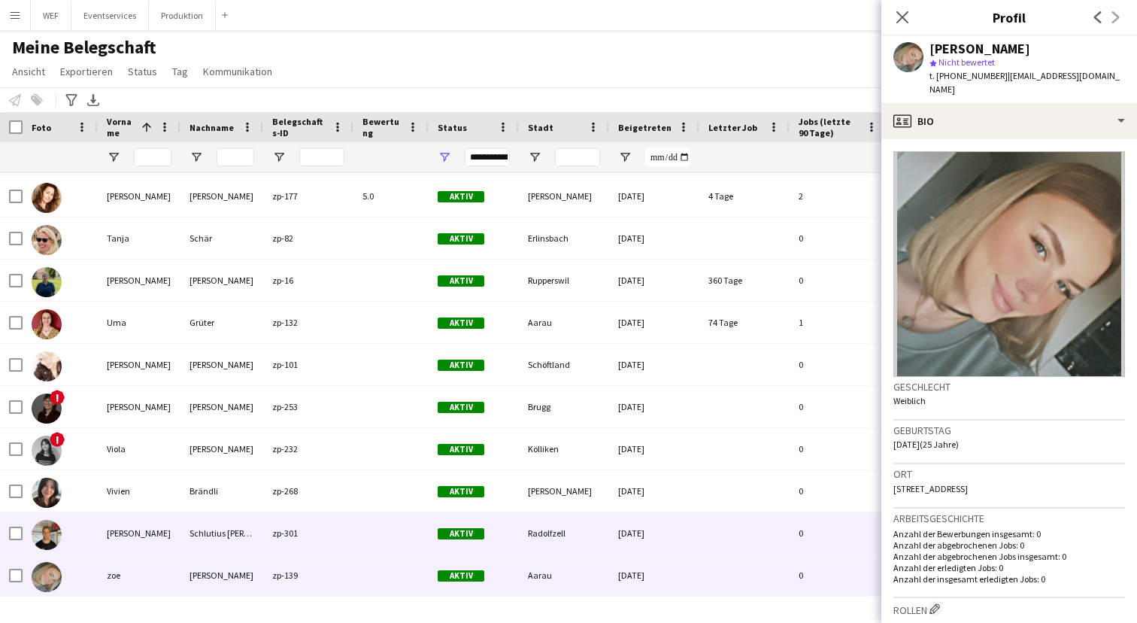
click at [171, 526] on div "[PERSON_NAME]" at bounding box center [139, 532] width 83 height 41
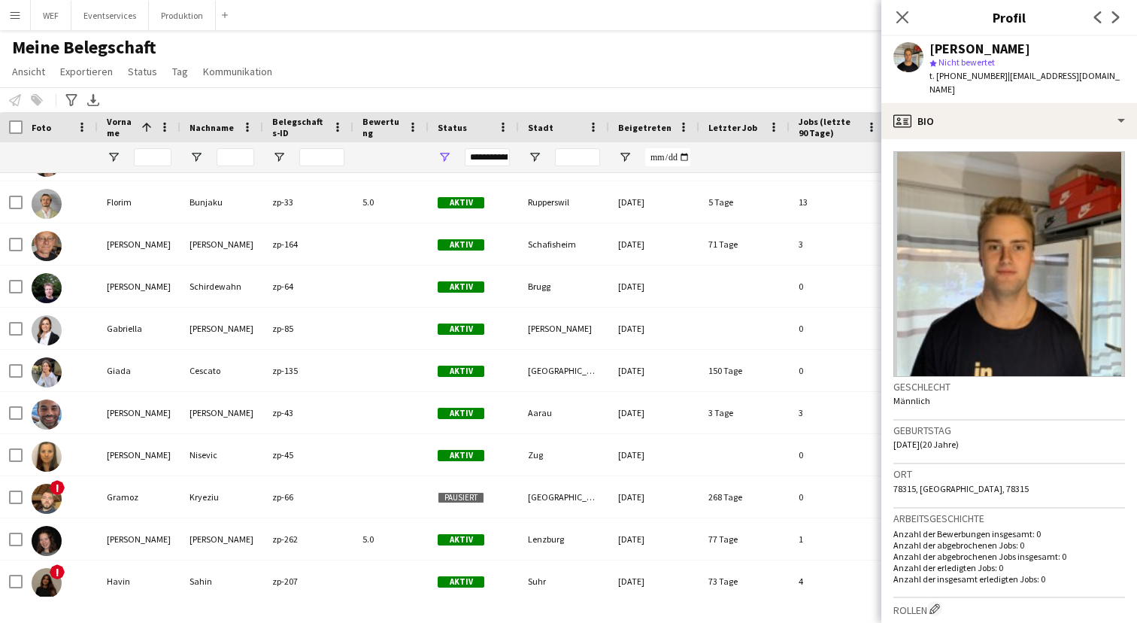
scroll to position [0, 0]
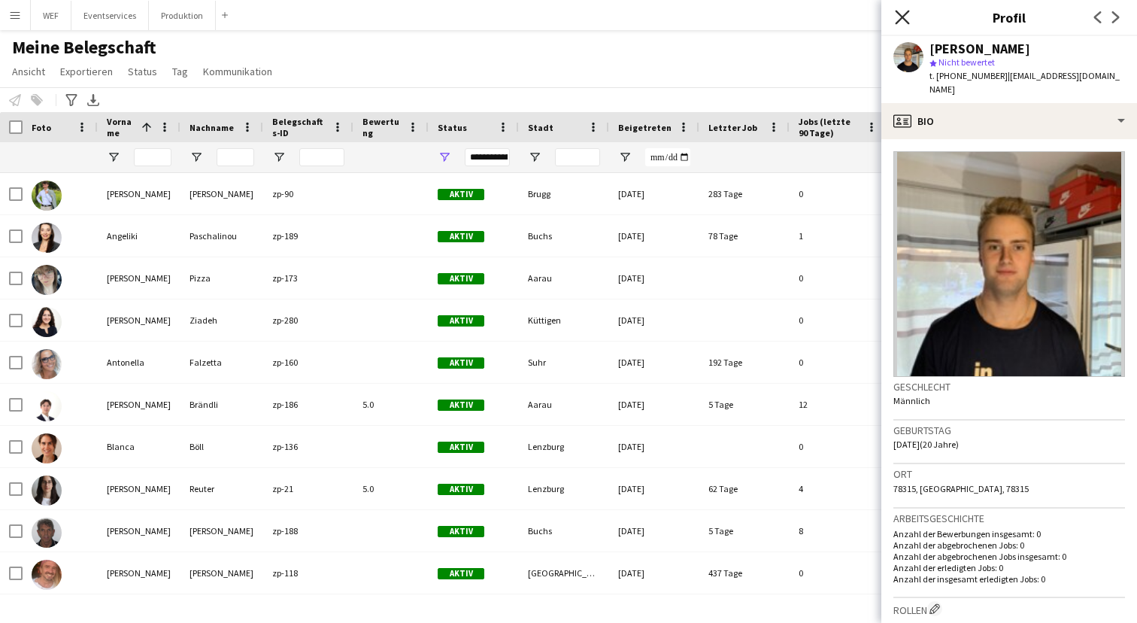
click at [899, 20] on icon at bounding box center [902, 17] width 14 height 14
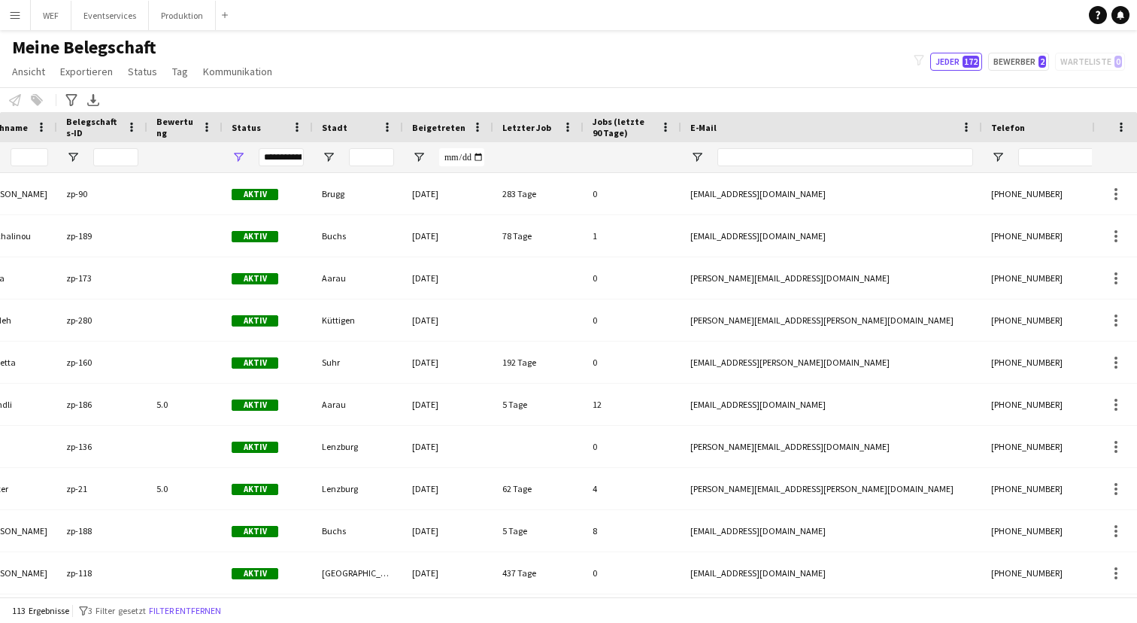
scroll to position [0, 505]
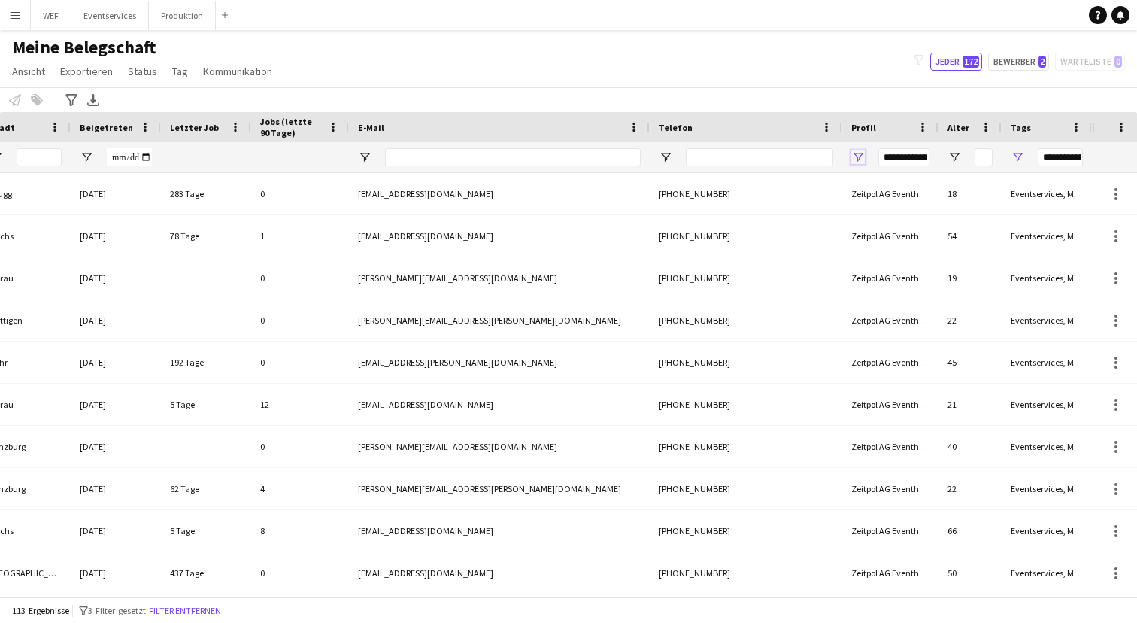
click at [862, 153] on span "Filtermenü öffnen" at bounding box center [858, 157] width 14 height 14
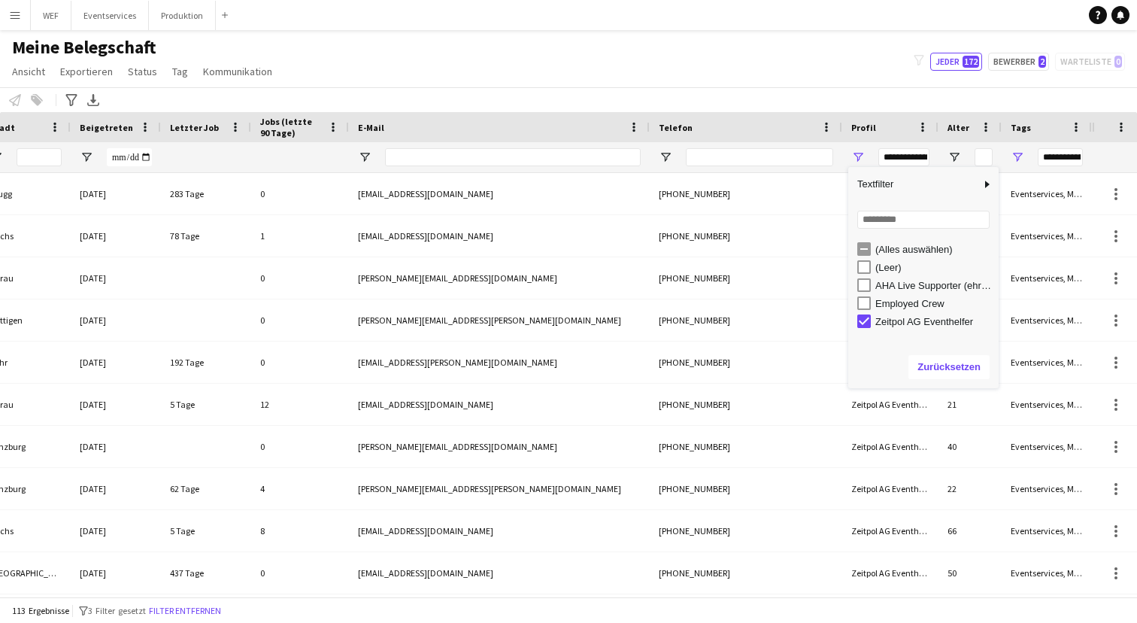
click at [741, 72] on div "Meine Belegschaft Ansicht Ansichten Standardansicht Abgelehnt AHA Live Supporte…" at bounding box center [568, 61] width 1137 height 51
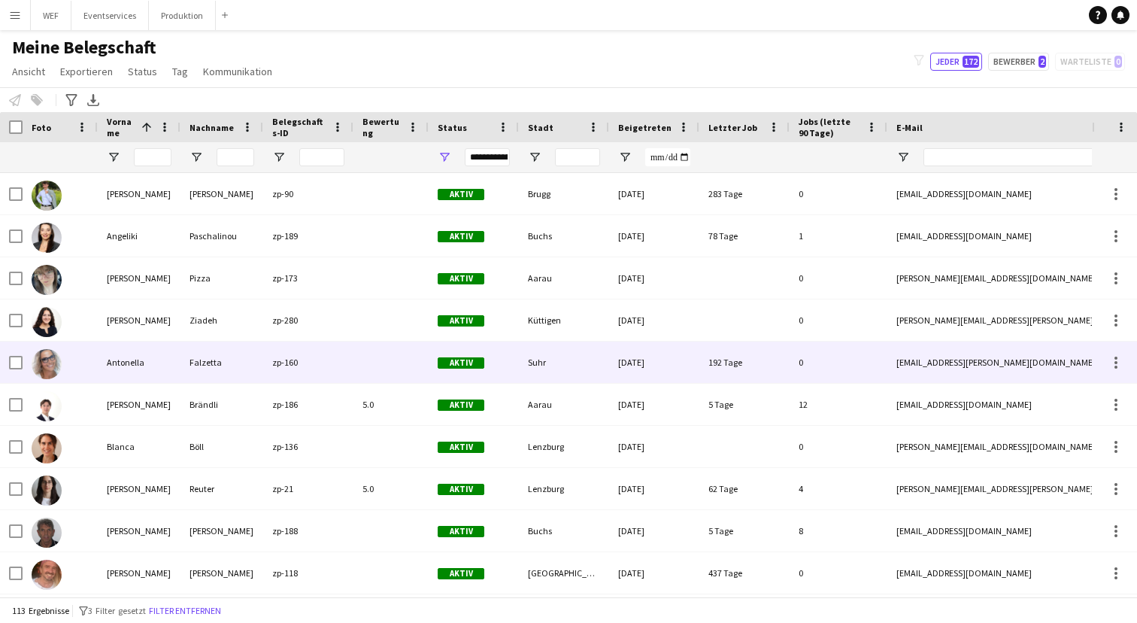
scroll to position [47, 0]
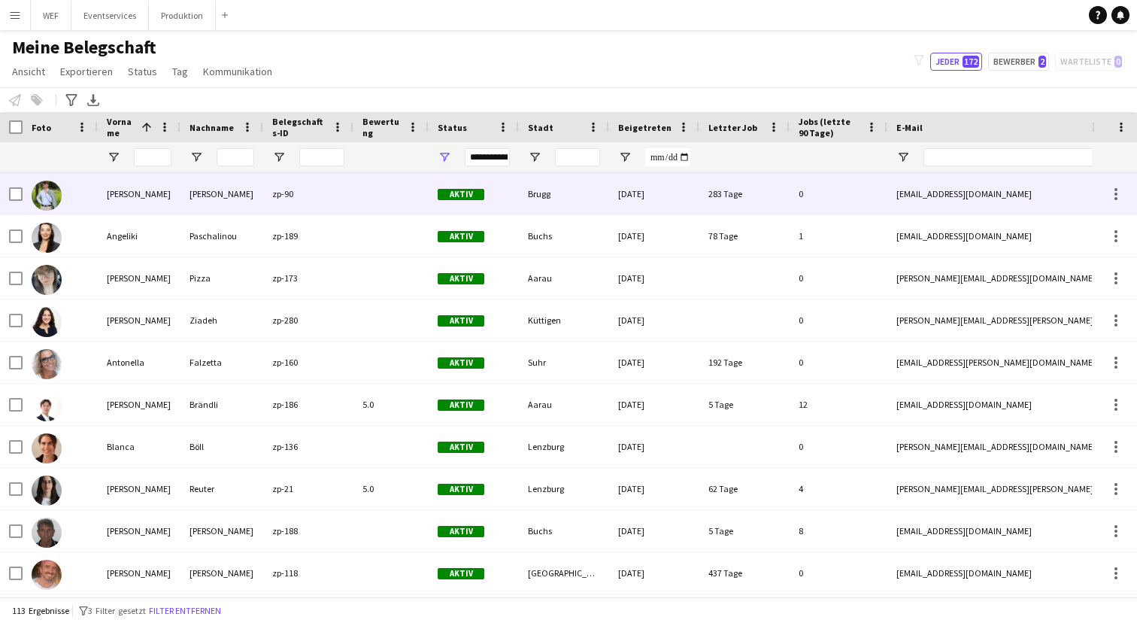
drag, startPoint x: 89, startPoint y: 187, endPoint x: 68, endPoint y: 189, distance: 21.9
click at [68, 189] on div at bounding box center [60, 193] width 75 height 41
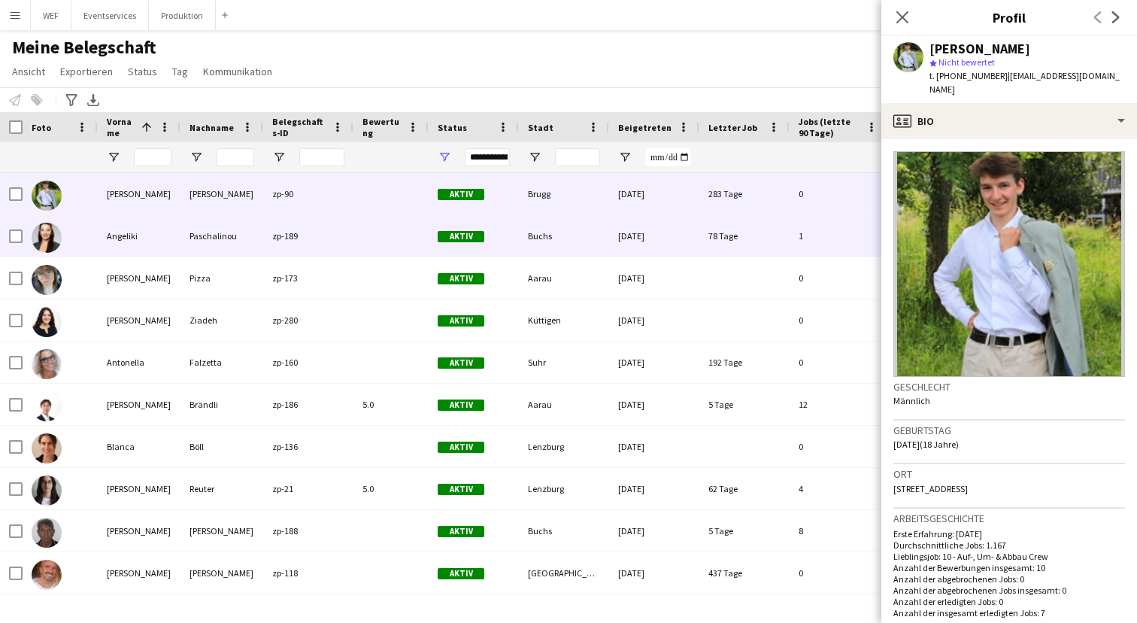
click at [142, 240] on div "Angeliki" at bounding box center [139, 235] width 83 height 41
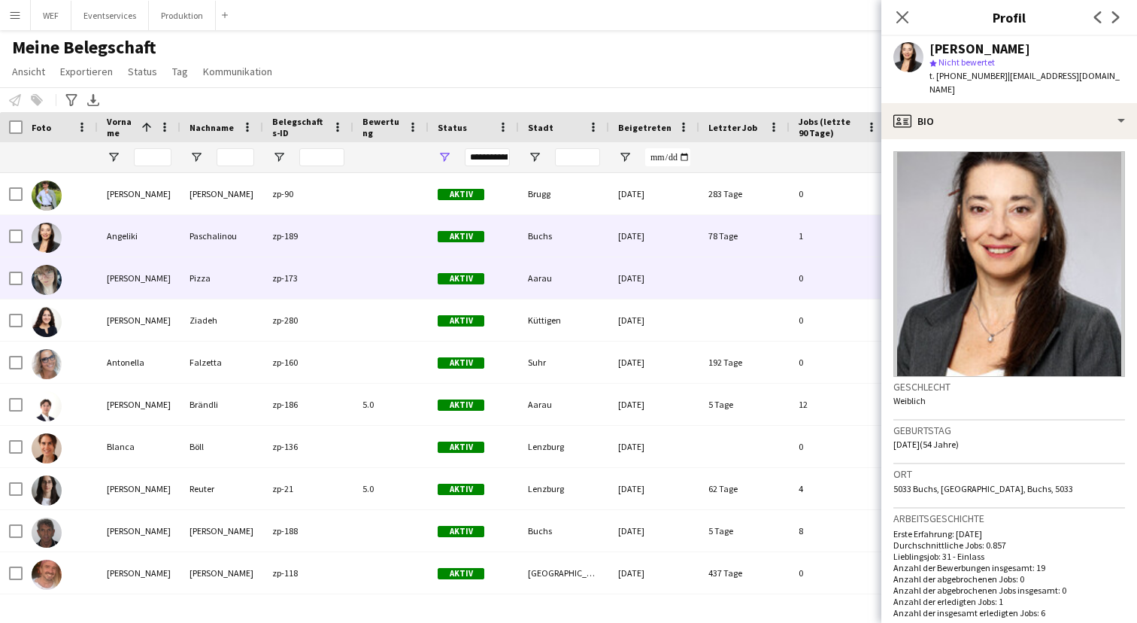
click at [147, 274] on div "[PERSON_NAME]" at bounding box center [139, 277] width 83 height 41
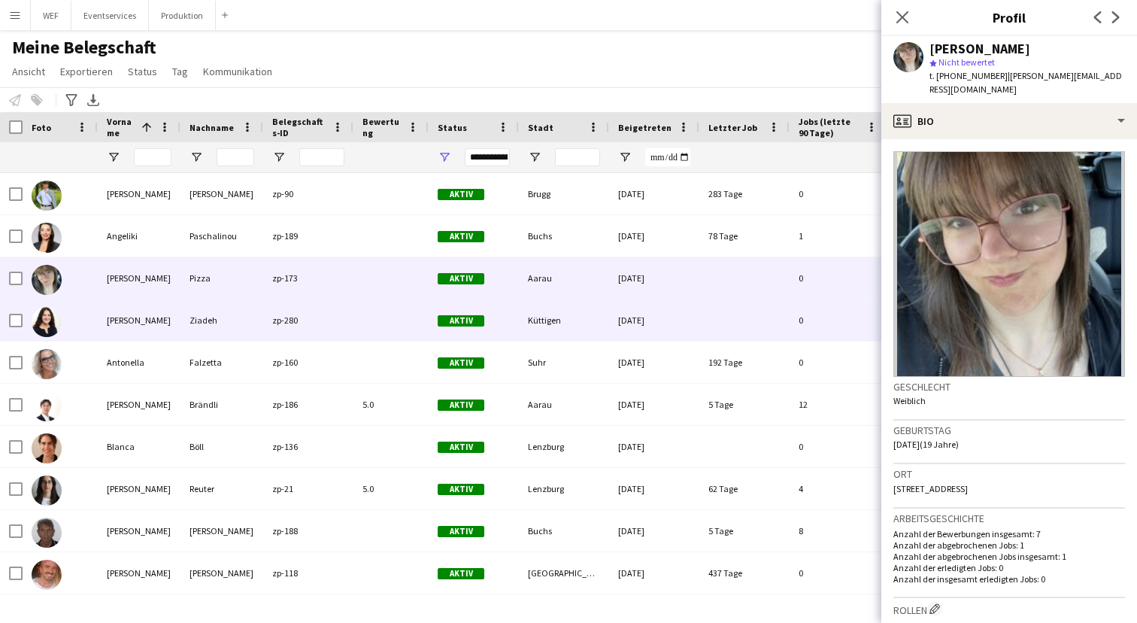
click at [171, 330] on div "[PERSON_NAME]" at bounding box center [139, 319] width 83 height 41
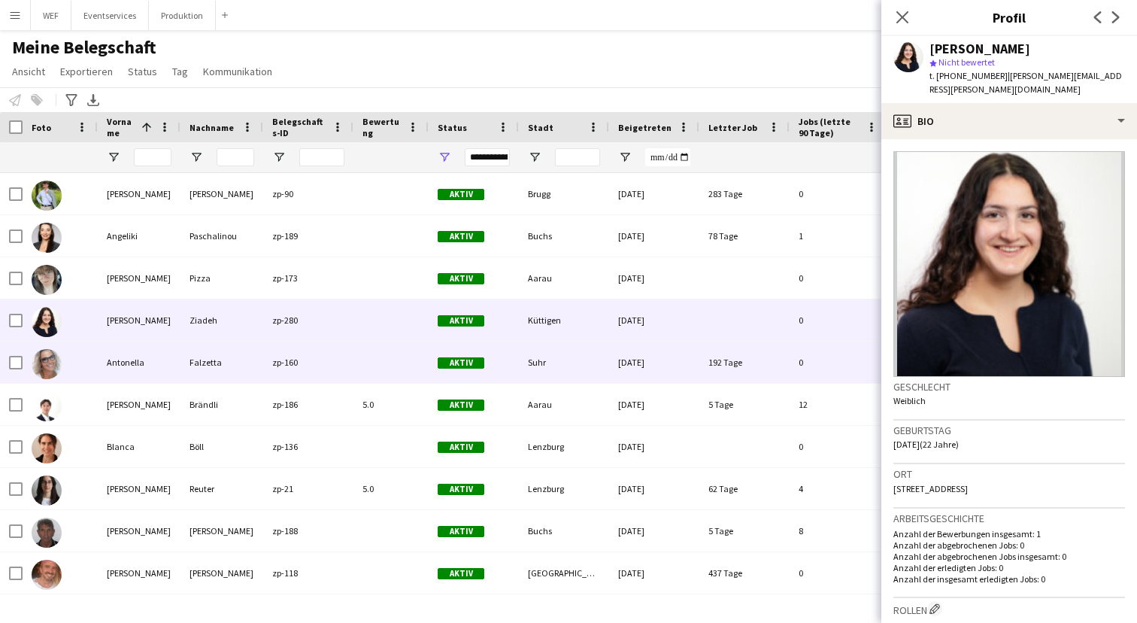
click at [170, 361] on div "Antonella" at bounding box center [139, 361] width 83 height 41
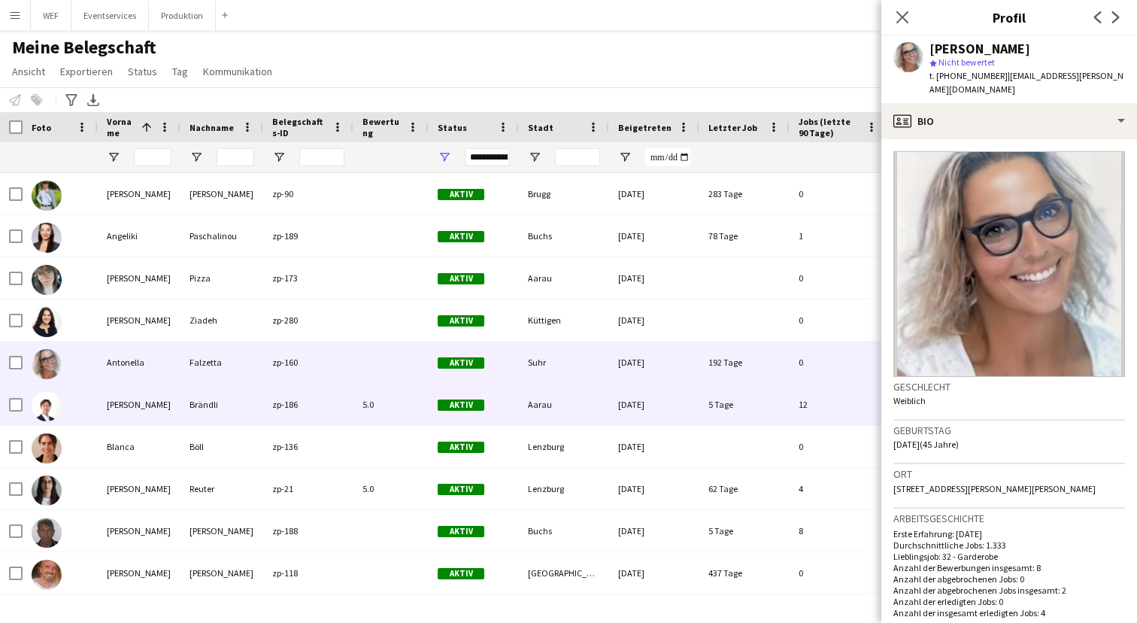
click at [157, 400] on div "[PERSON_NAME]" at bounding box center [139, 404] width 83 height 41
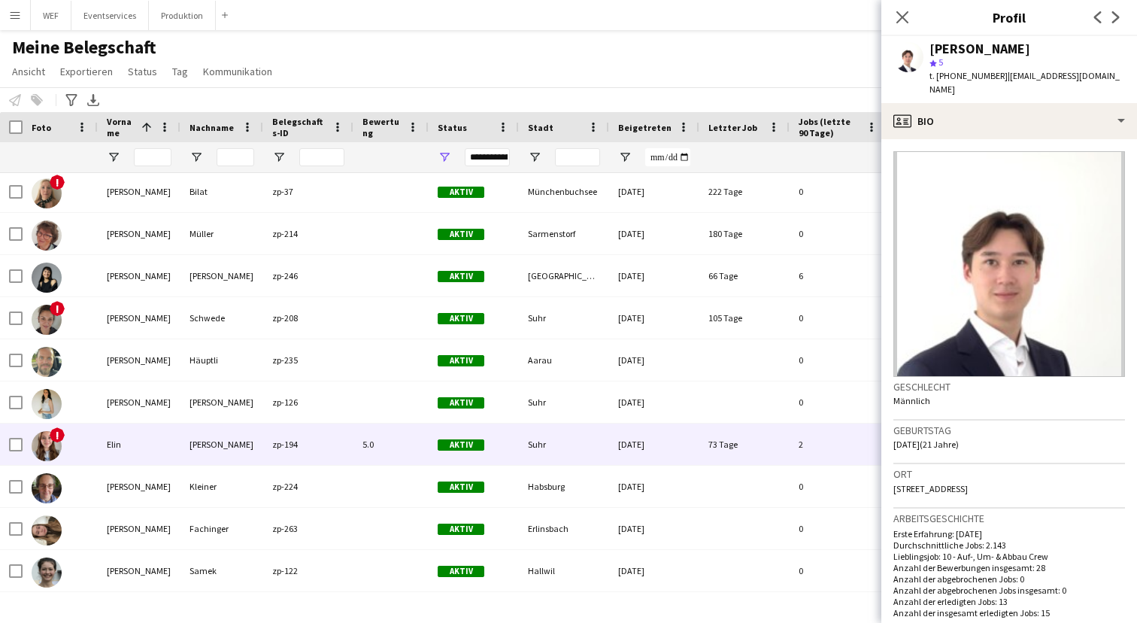
scroll to position [482, 0]
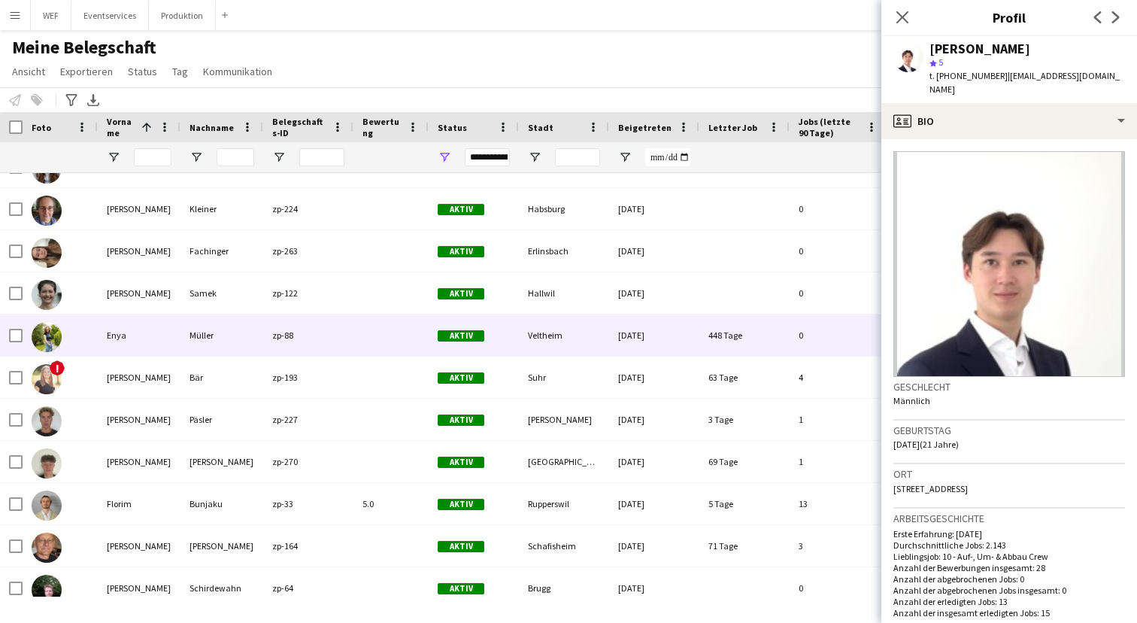
click at [173, 339] on div "Enya" at bounding box center [139, 334] width 83 height 41
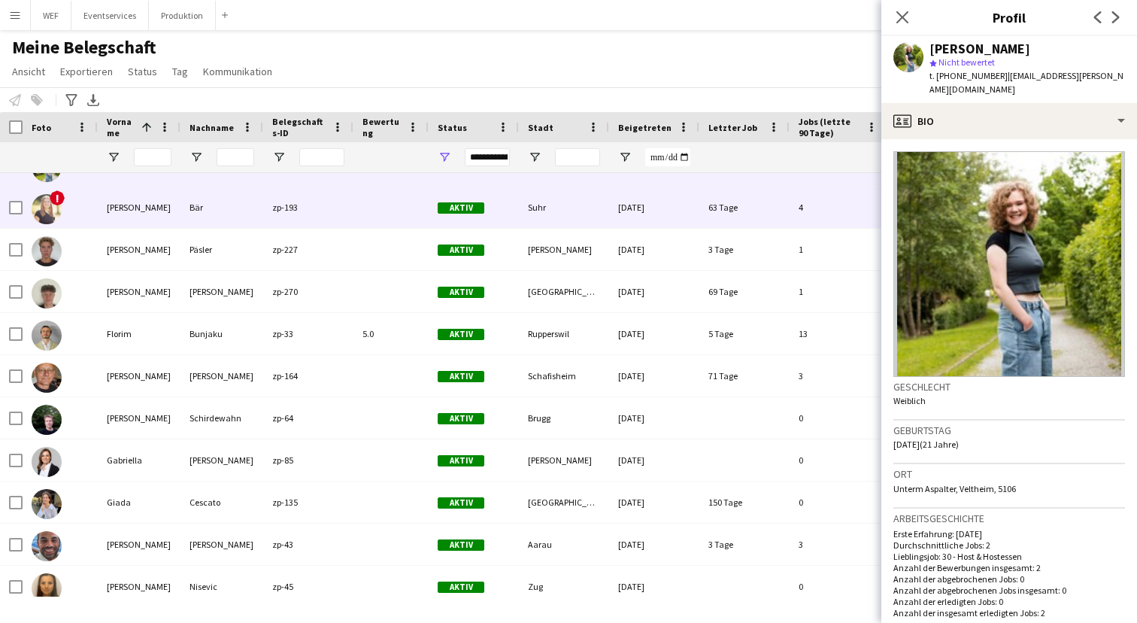
click at [138, 213] on div "[PERSON_NAME]" at bounding box center [139, 206] width 83 height 41
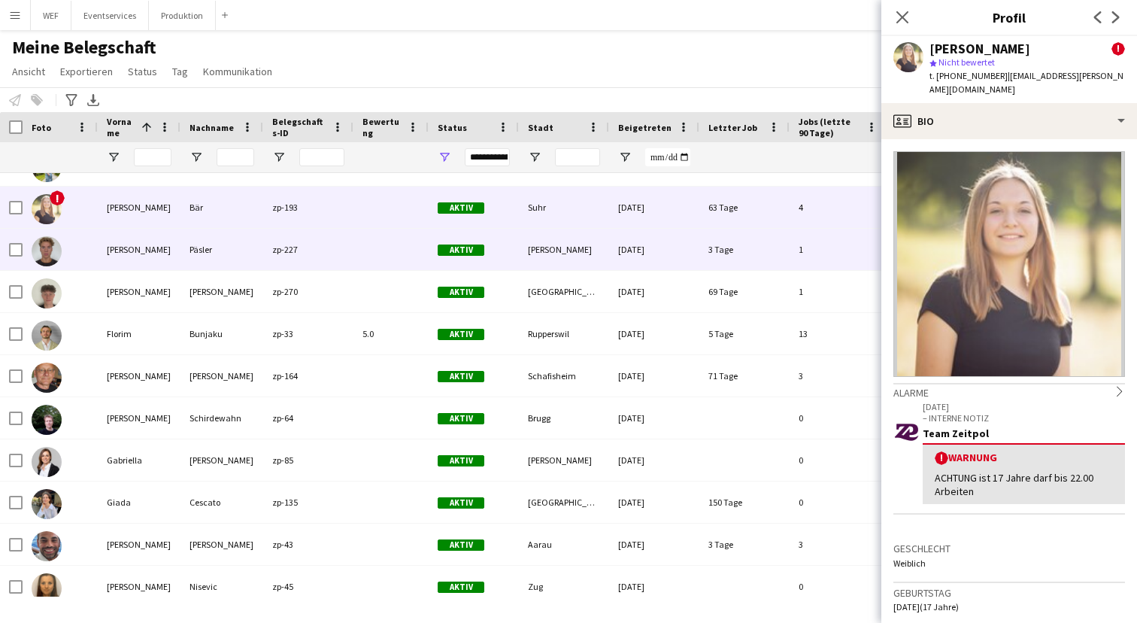
click at [142, 250] on div "[PERSON_NAME]" at bounding box center [139, 249] width 83 height 41
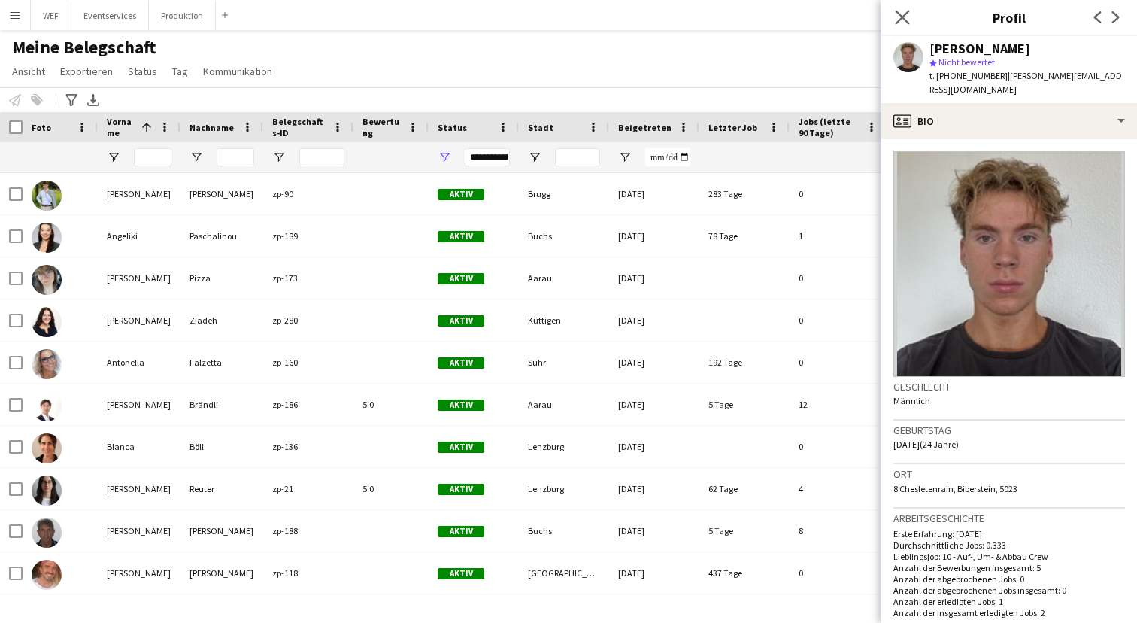
click at [902, 24] on app-icon "Pop-in schließen" at bounding box center [903, 18] width 22 height 22
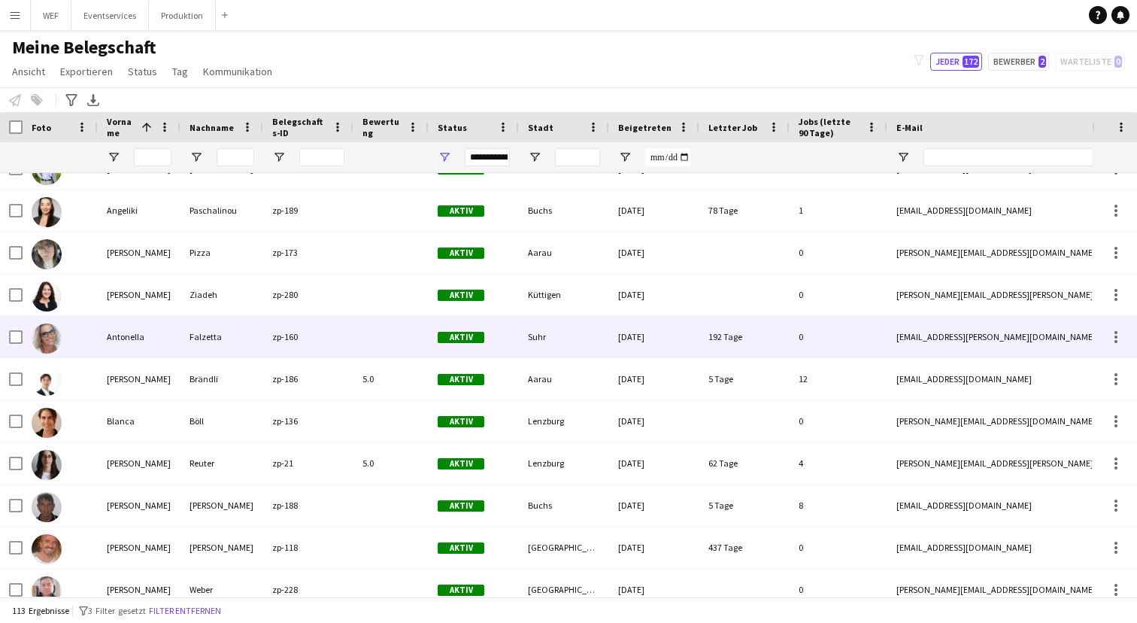
scroll to position [53, 0]
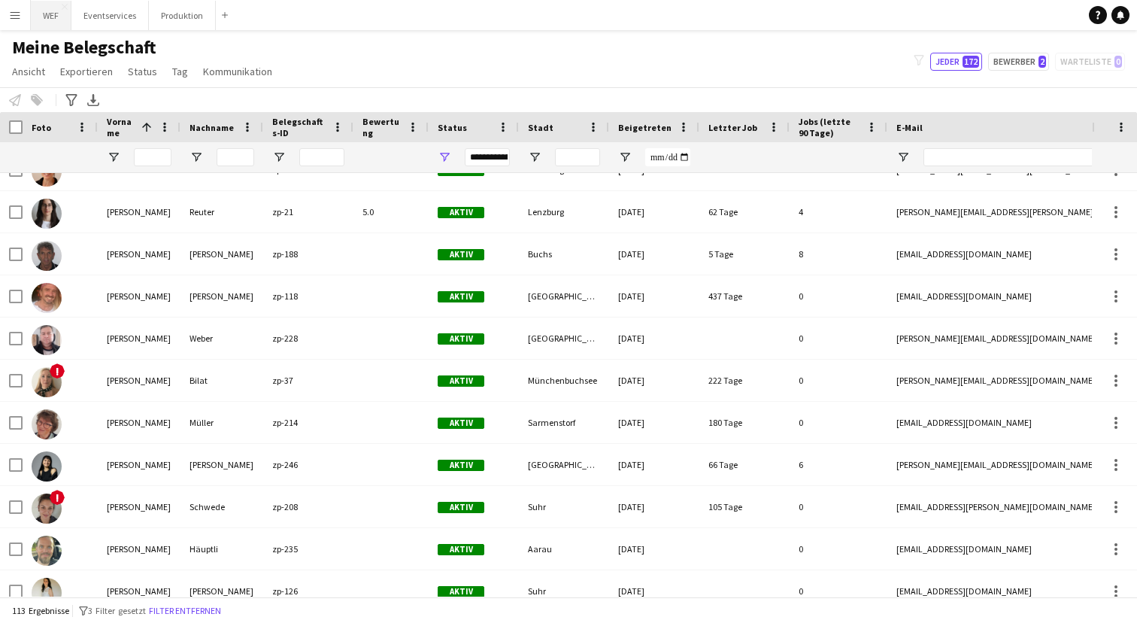
click at [53, 16] on button "WEF Schließen" at bounding box center [51, 15] width 41 height 29
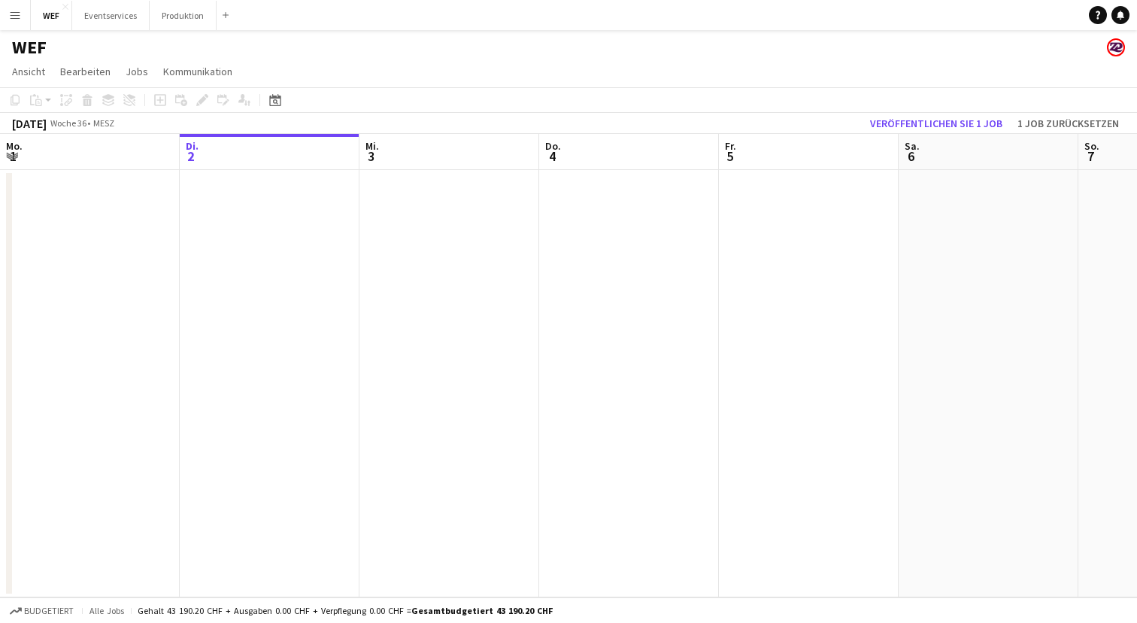
click at [47, 122] on div "[DATE]" at bounding box center [29, 123] width 35 height 15
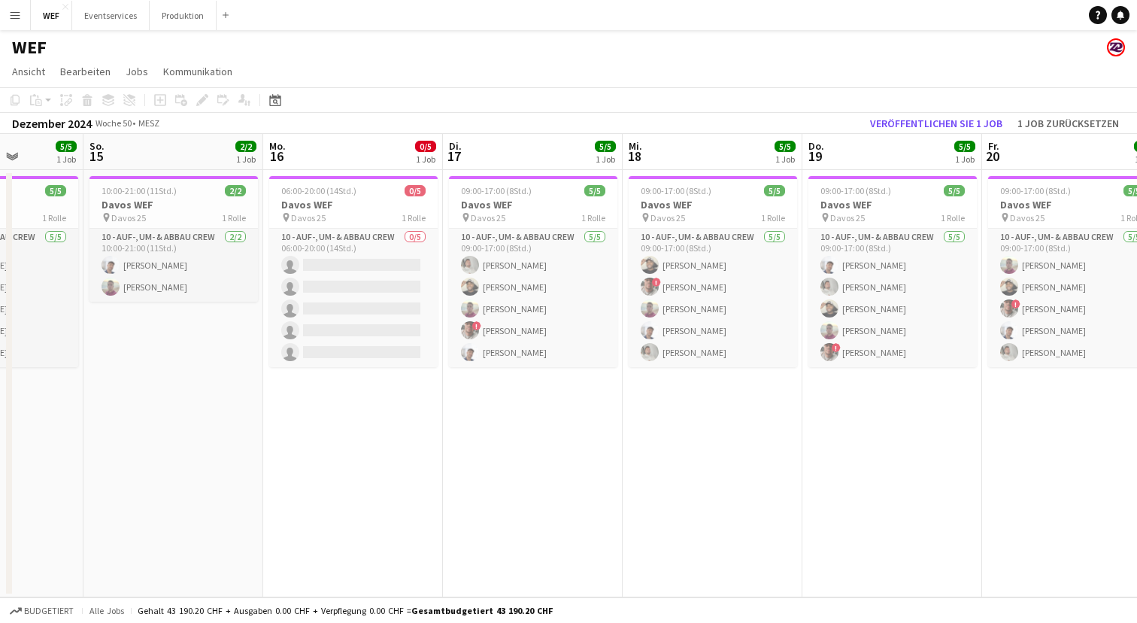
scroll to position [0, 654]
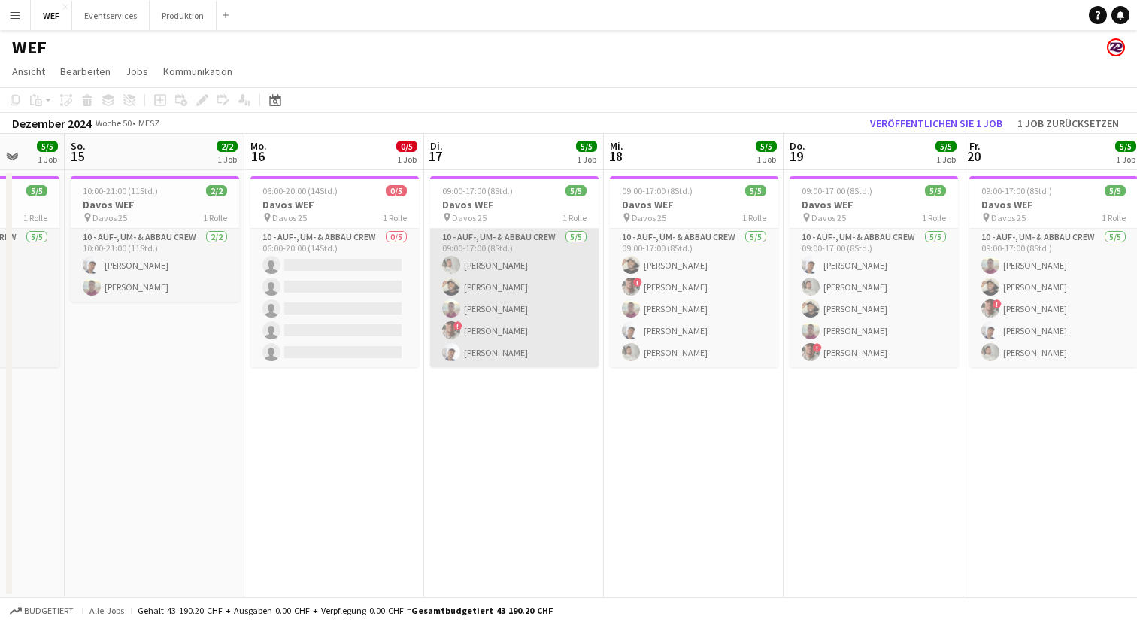
click at [536, 325] on app-card-role "10 - Auf-, Um- & Abbau Crew [DATE] 09:00-17:00 (8Std.) [PERSON_NAME] Nzerem [PE…" at bounding box center [514, 298] width 168 height 138
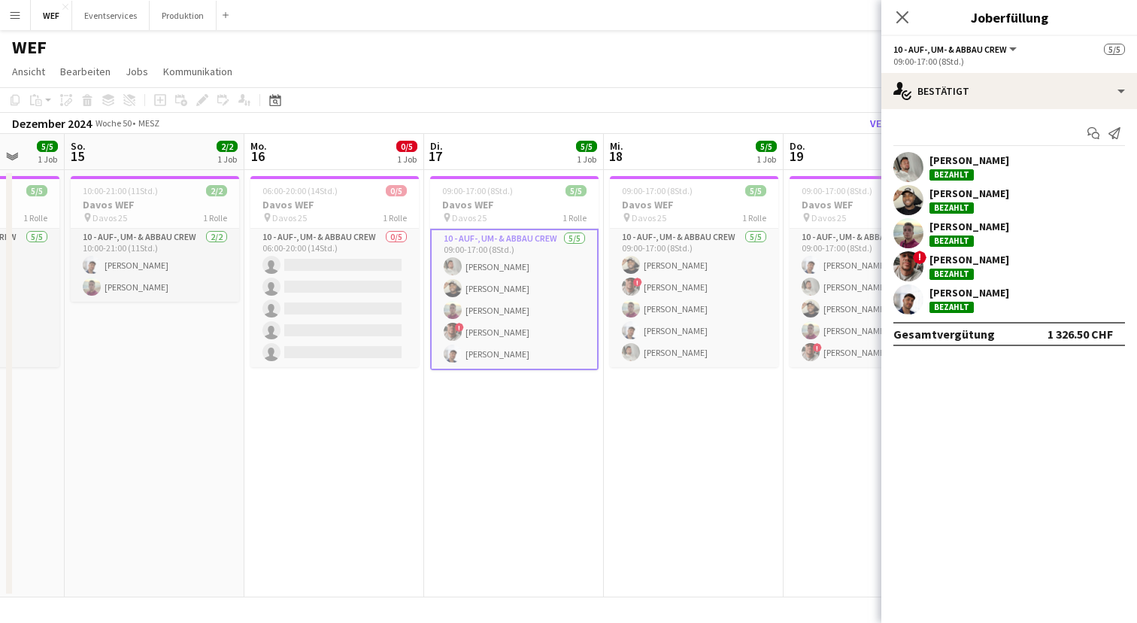
click at [999, 46] on span "10 - Auf-, Um- & Abbau Crew" at bounding box center [950, 49] width 114 height 11
click at [932, 44] on span "10 - Auf-, Um- & Abbau Crew" at bounding box center [950, 49] width 114 height 11
click at [502, 207] on h3 "Davos WEF" at bounding box center [514, 205] width 168 height 14
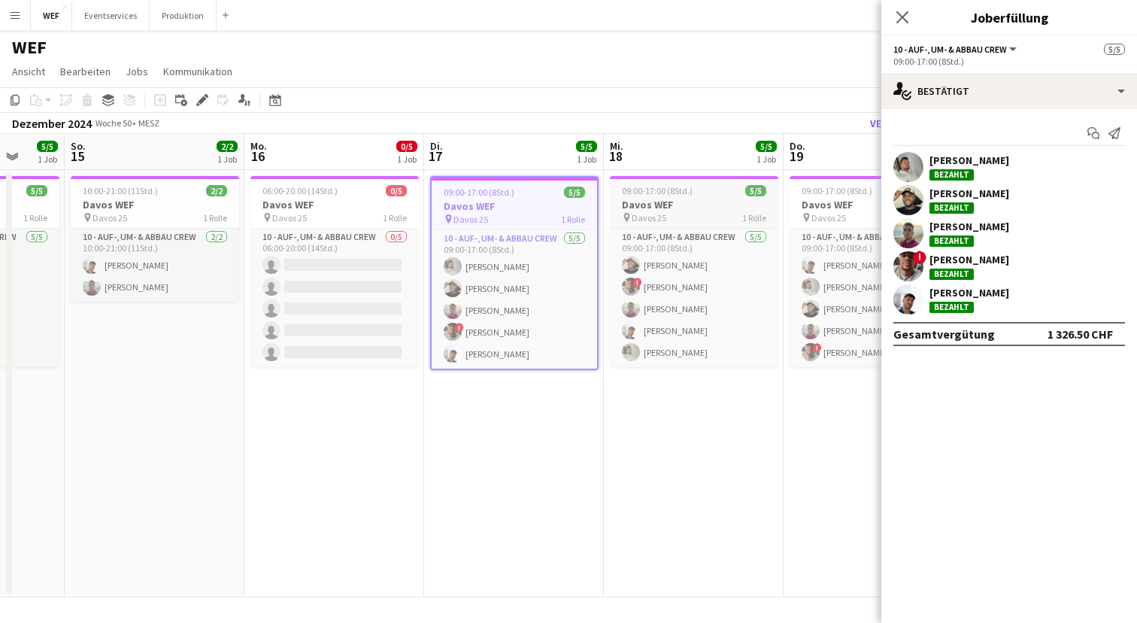
click at [647, 217] on span "Davos 25" at bounding box center [649, 217] width 35 height 11
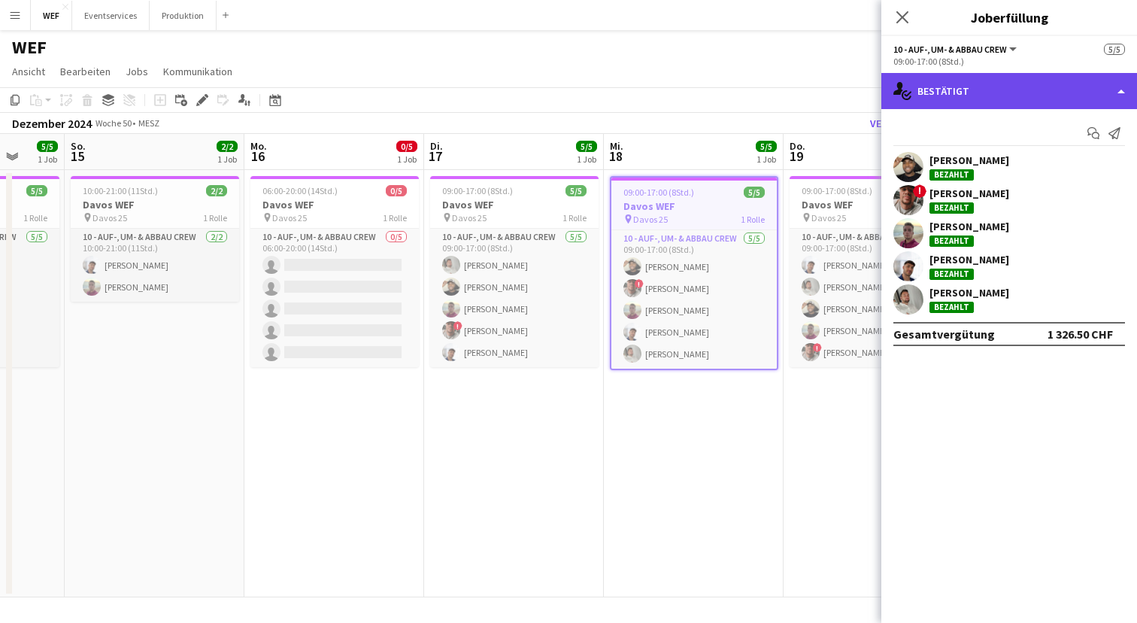
click at [986, 88] on div "single-neutral-actions-check-2 Bestätigt" at bounding box center [1009, 91] width 256 height 36
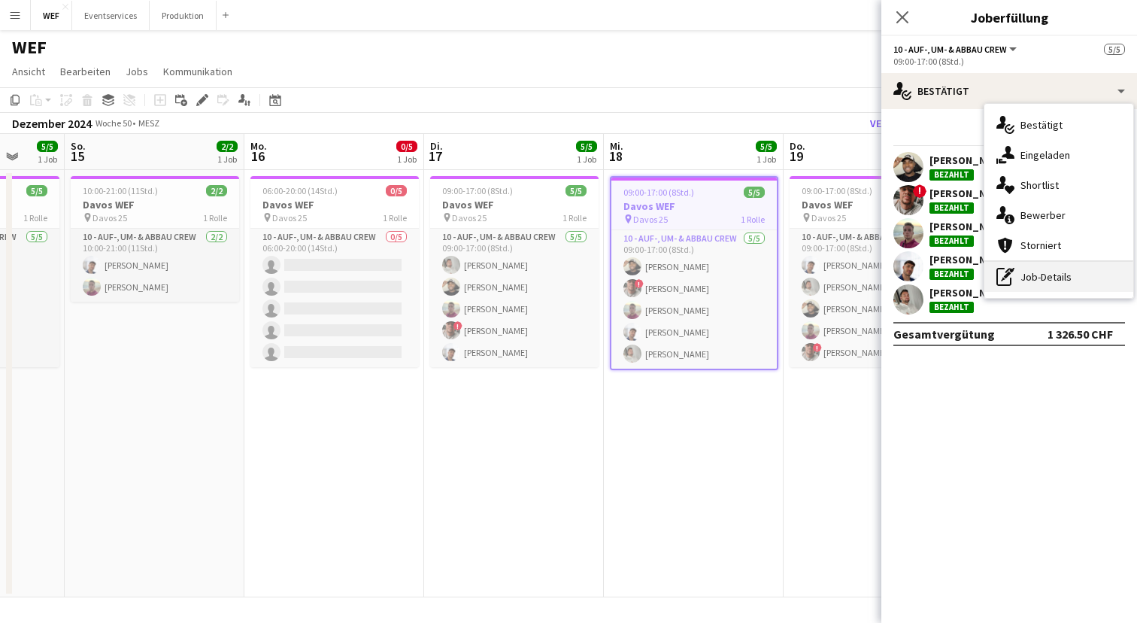
click at [1038, 280] on div "pen-write Job-Details" at bounding box center [1058, 277] width 149 height 30
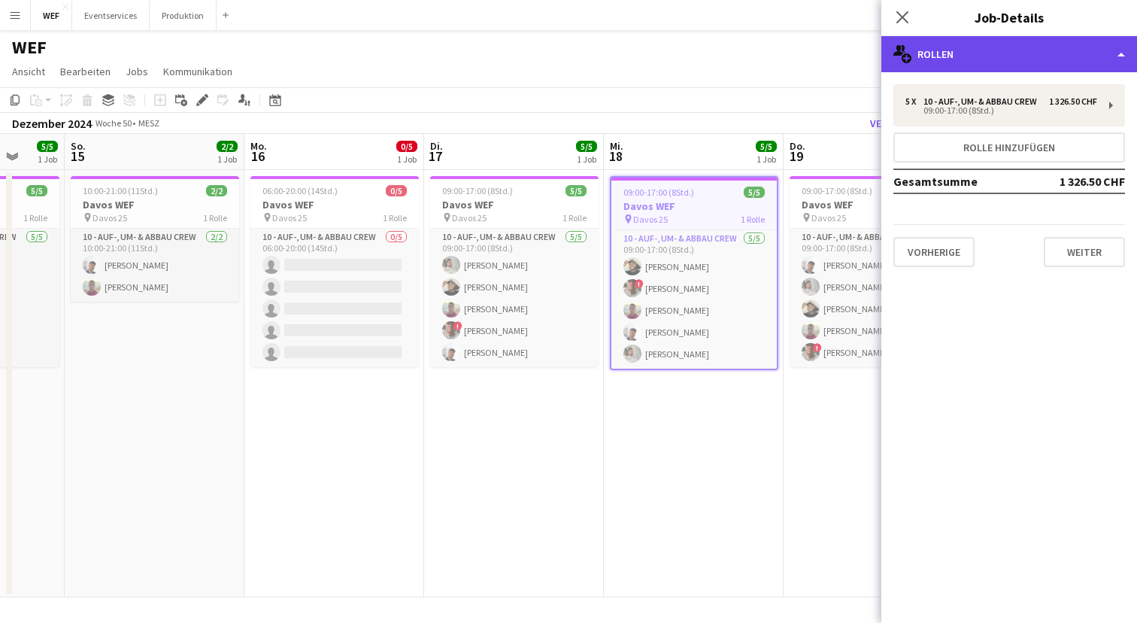
click at [1031, 65] on div "multiple-users-add Rollen" at bounding box center [1009, 54] width 256 height 36
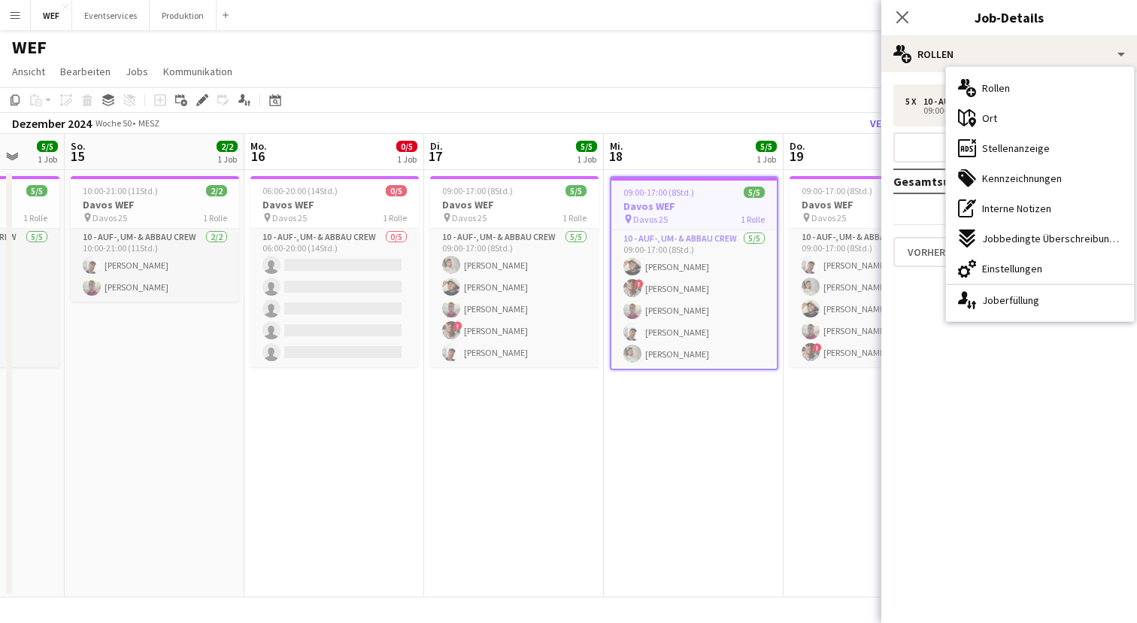
click at [1011, 607] on mat-expansion-panel "pencil3 Allgemeine Details 5 x 10 - Auf-, Um- & Abbau Crew 1 326.50 CHF 09:00-1…" at bounding box center [1009, 347] width 256 height 550
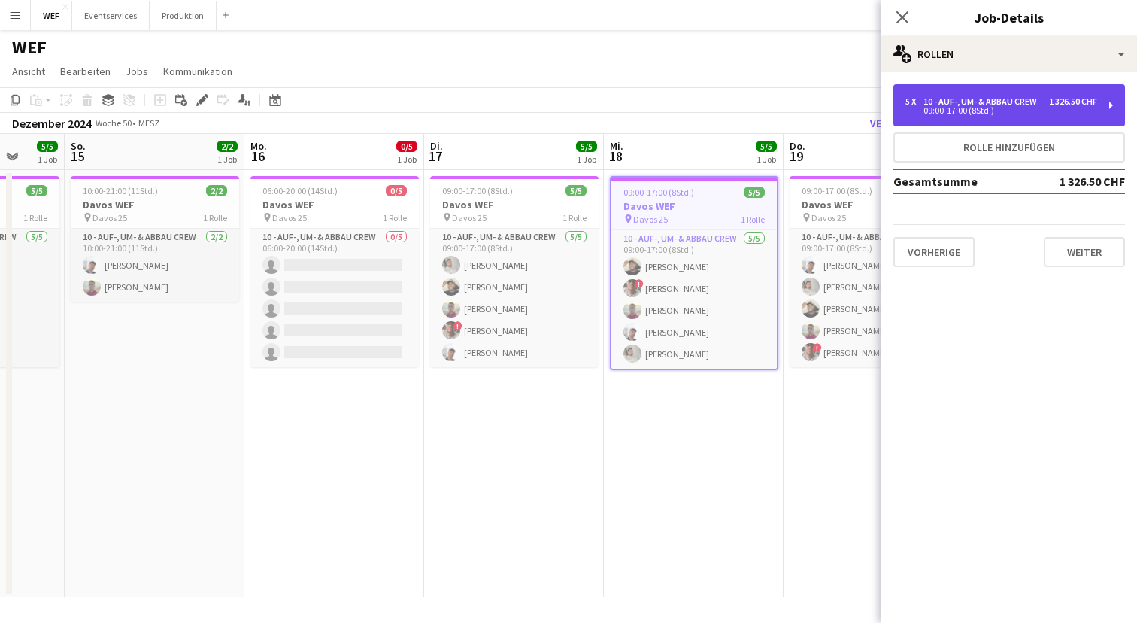
click at [975, 110] on div "09:00-17:00 (8Std.)" at bounding box center [1001, 111] width 192 height 8
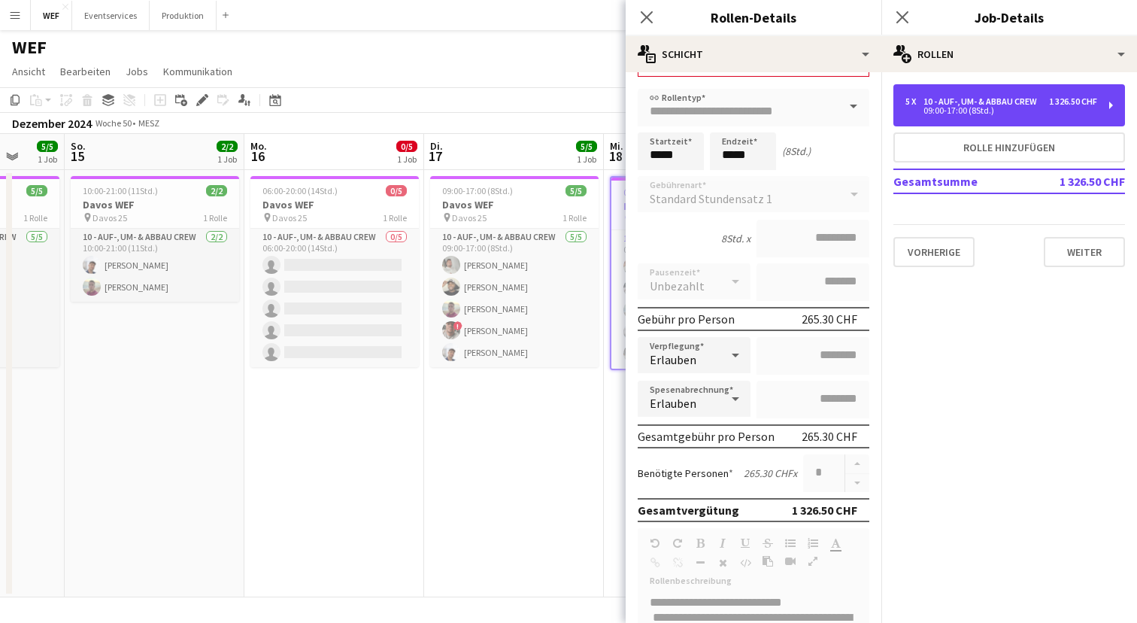
scroll to position [54, 0]
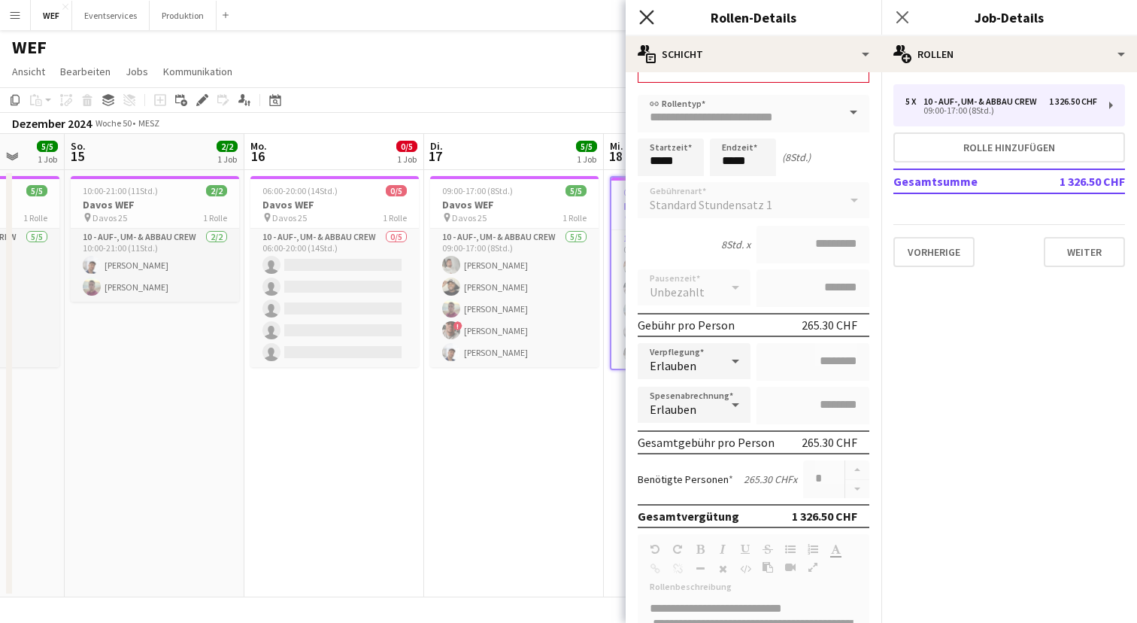
click at [644, 17] on icon "Pop-in schließen" at bounding box center [646, 17] width 14 height 14
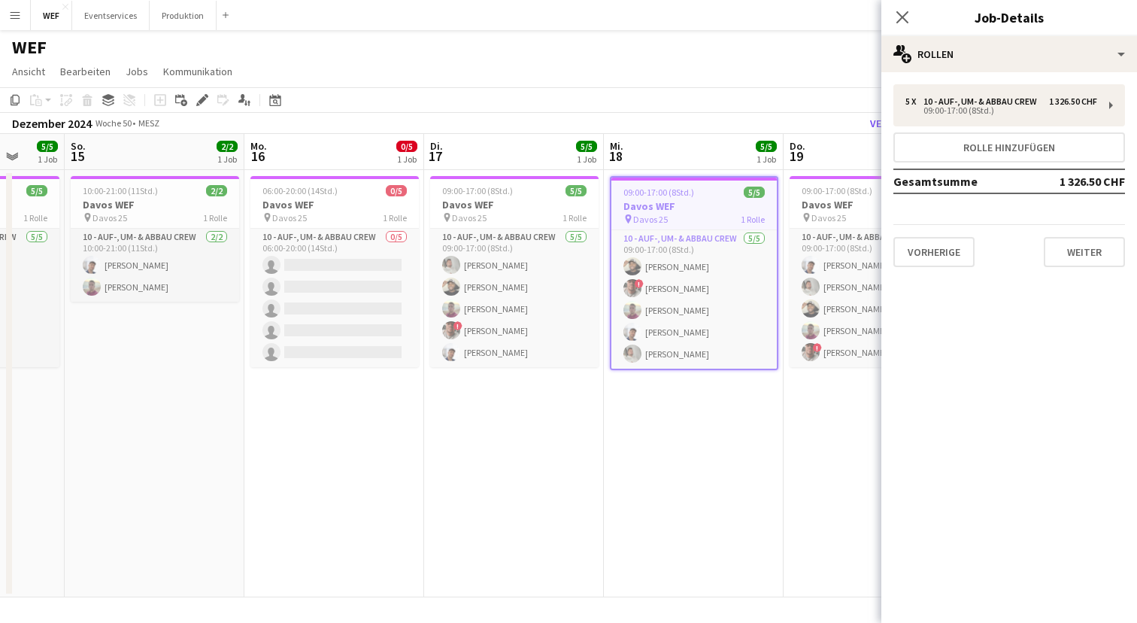
click at [375, 16] on app-navbar "Menü Tafeln Tafeln Tafeln Alle Jobs Status Belegschaft Belegschaft Meine Belegs…" at bounding box center [568, 15] width 1137 height 30
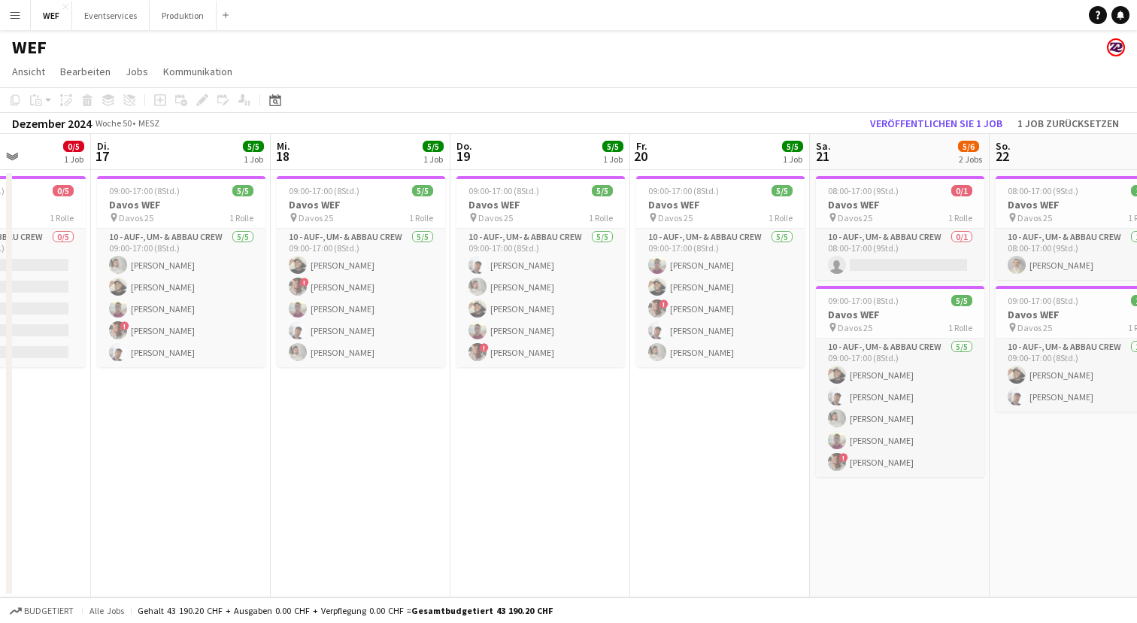
scroll to position [0, 637]
